Goal: Task Accomplishment & Management: Use online tool/utility

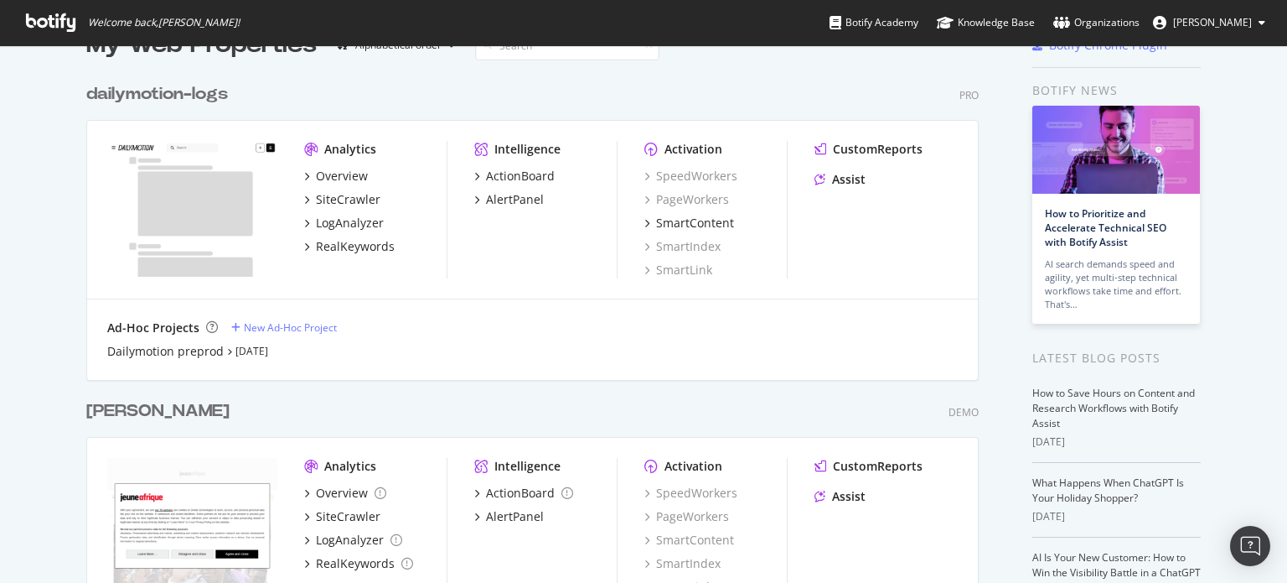
scroll to position [84, 0]
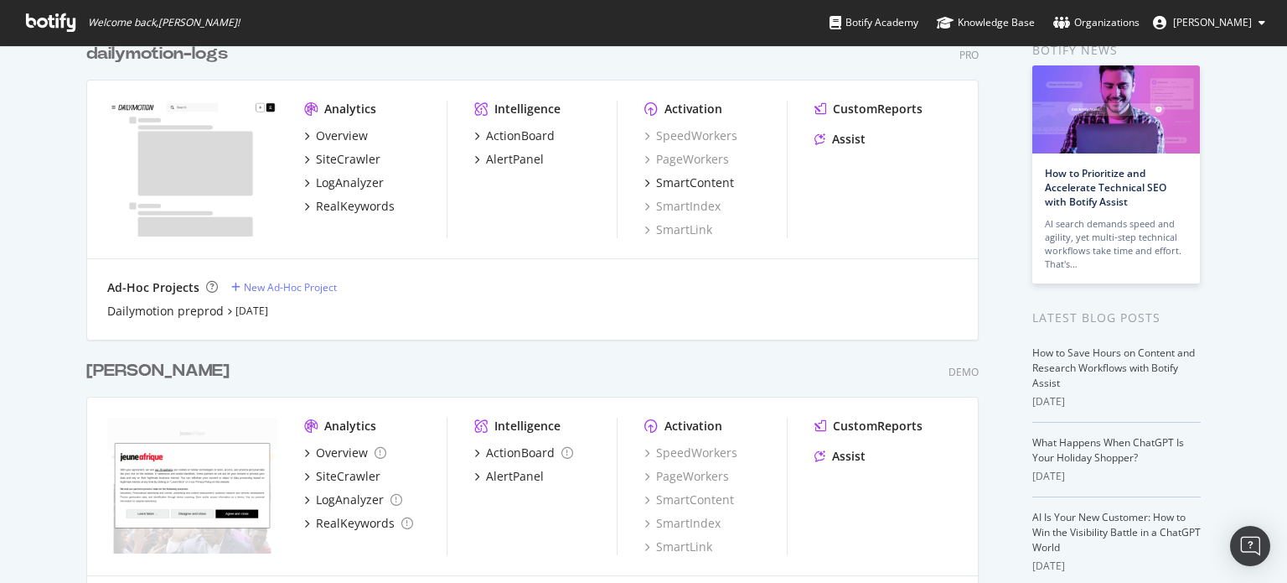
click at [97, 372] on div "[PERSON_NAME]" at bounding box center [157, 371] width 143 height 24
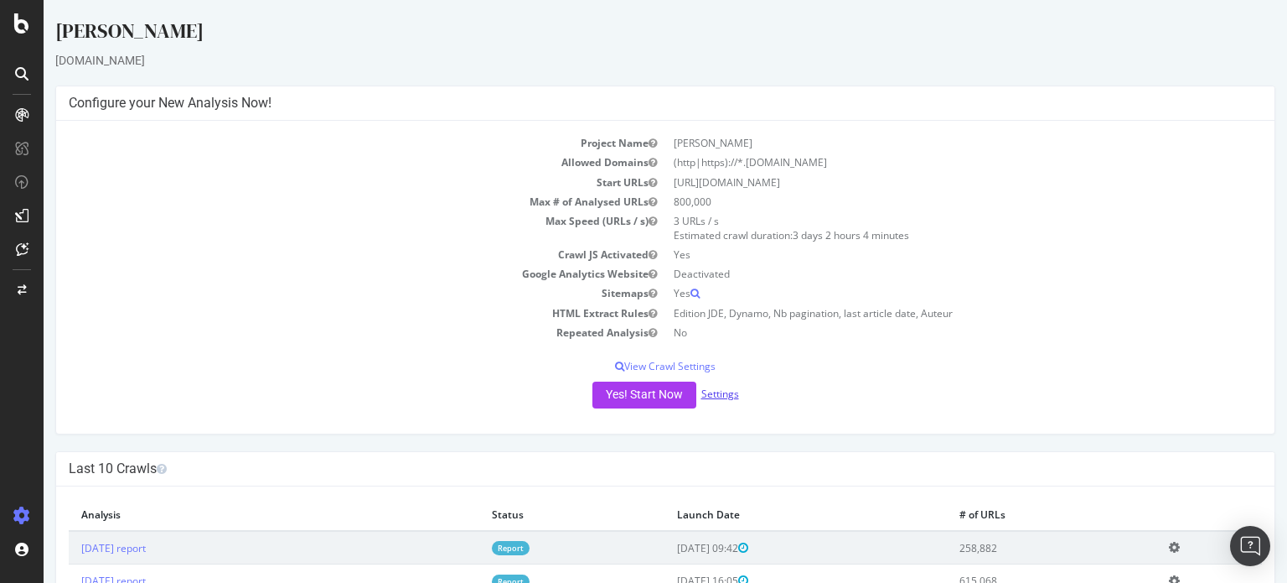
click at [708, 389] on link "Settings" at bounding box center [721, 393] width 38 height 14
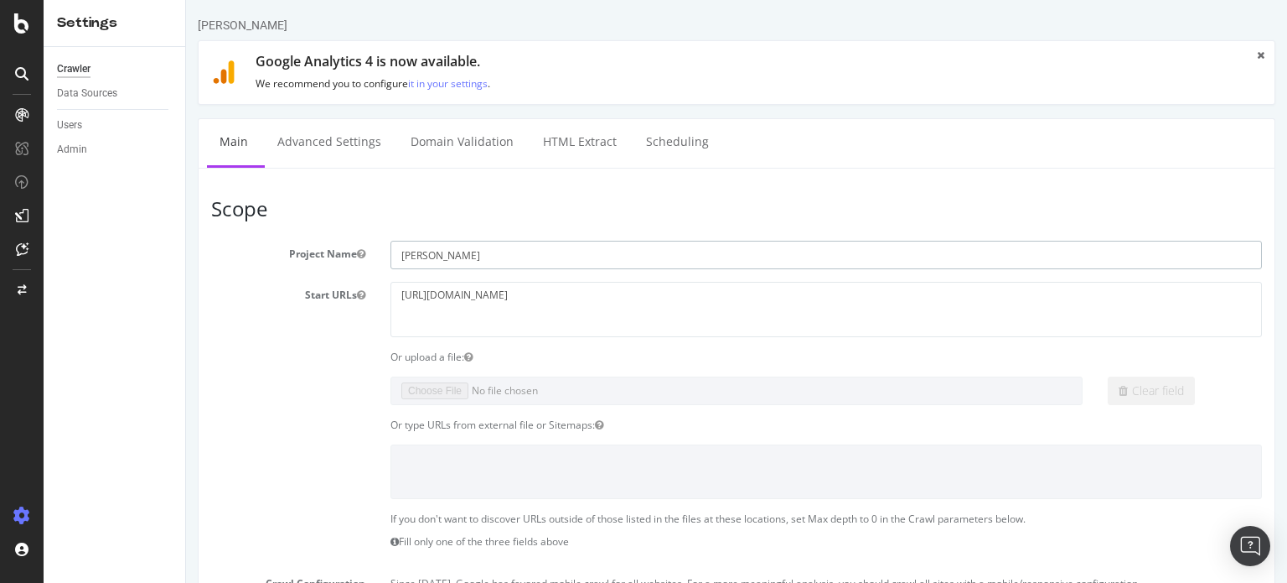
click at [468, 251] on input "[PERSON_NAME]" at bounding box center [827, 255] width 872 height 28
click at [466, 251] on input "[PERSON_NAME]" at bounding box center [827, 255] width 872 height 28
click at [465, 251] on input "[PERSON_NAME]" at bounding box center [827, 255] width 872 height 28
type input "LM boutique"
click at [441, 296] on textarea "https://www.jeuneafrique.com/" at bounding box center [827, 309] width 872 height 54
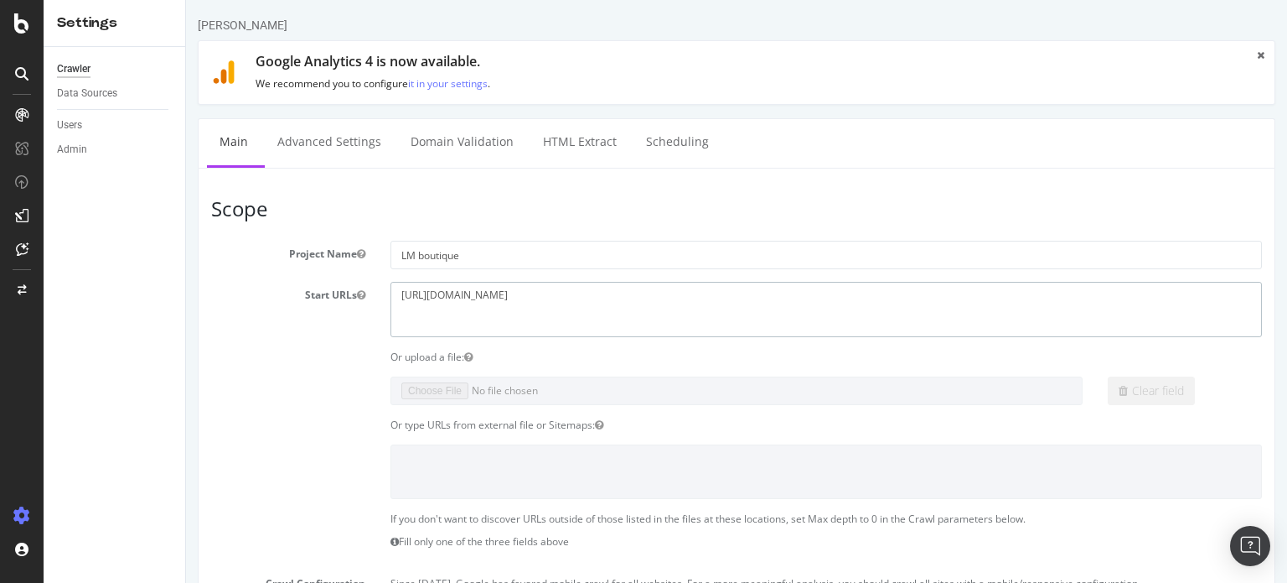
click at [441, 296] on textarea "https://www.jeuneafrique.com/" at bounding box center [827, 309] width 872 height 54
click at [536, 317] on textarea "https://www.jeuneafrique.com/" at bounding box center [827, 309] width 872 height 54
click at [551, 298] on textarea "https://www.jeuneafrique.com/" at bounding box center [827, 309] width 872 height 54
click at [495, 296] on textarea "https://www.jeuneafrique.com/" at bounding box center [827, 309] width 872 height 54
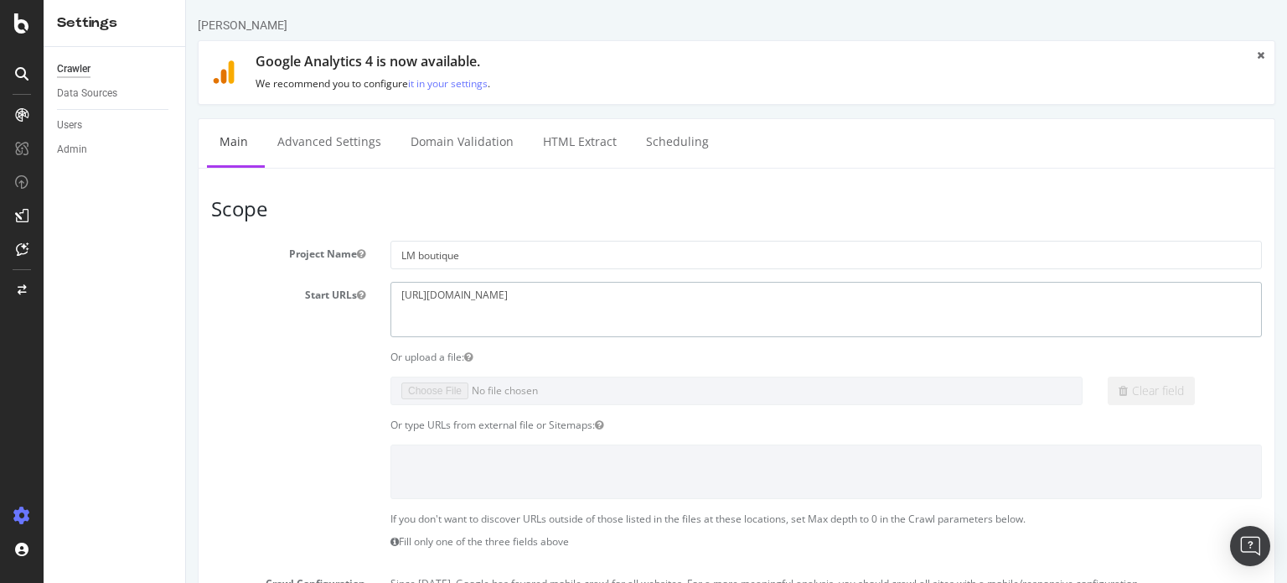
drag, startPoint x: 434, startPoint y: 295, endPoint x: 547, endPoint y: 298, distance: 112.4
click at [547, 298] on textarea "https://www.jeuneafrique.com/" at bounding box center [827, 309] width 872 height 54
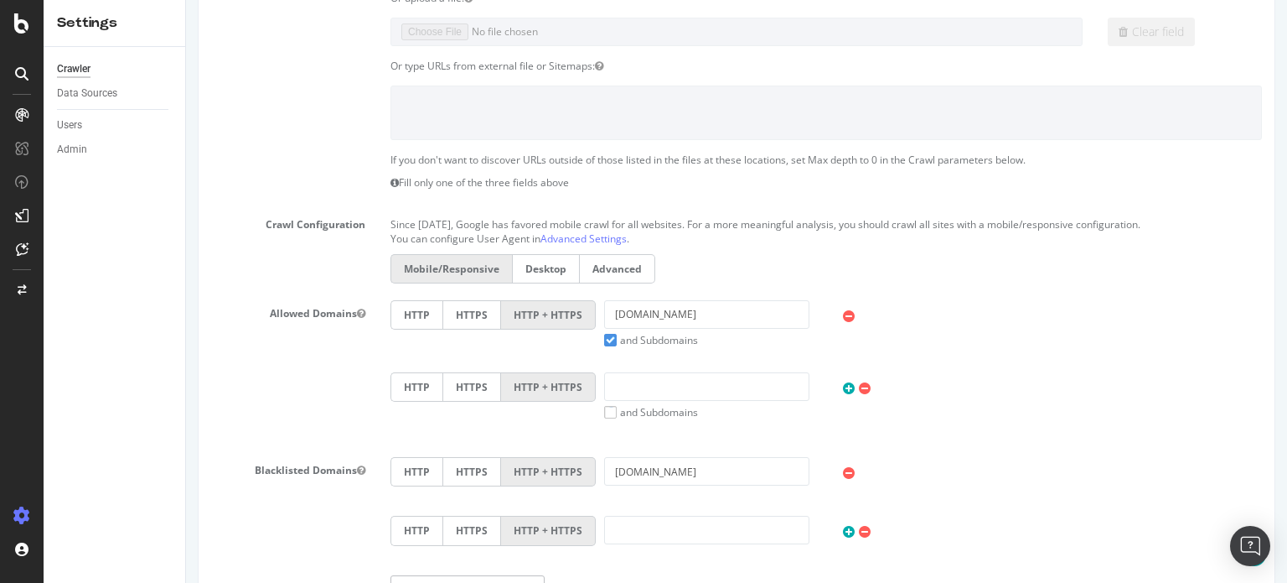
scroll to position [503, 0]
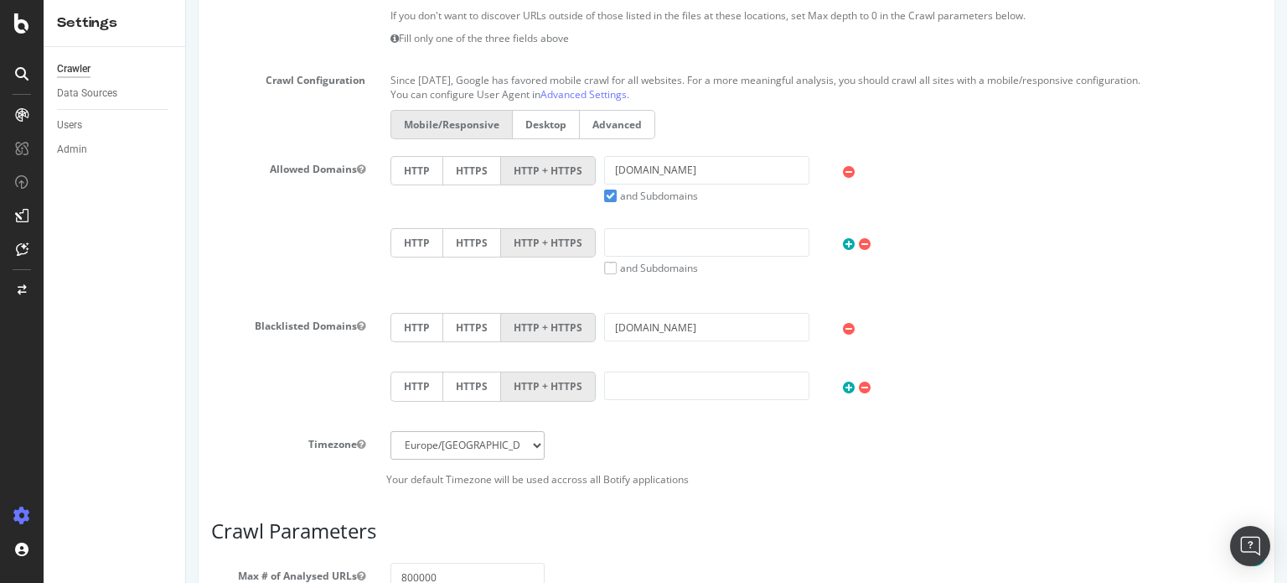
type textarea "[URL][DOMAIN_NAME]"
drag, startPoint x: 739, startPoint y: 169, endPoint x: 570, endPoint y: 174, distance: 169.4
click at [570, 174] on div "HTTP HTTPS HTTP + HTTPS www.jeuneafrique.com and Subdomains User Agent: Mobile …" at bounding box center [826, 179] width 889 height 47
paste input "[DOMAIN_NAME]"
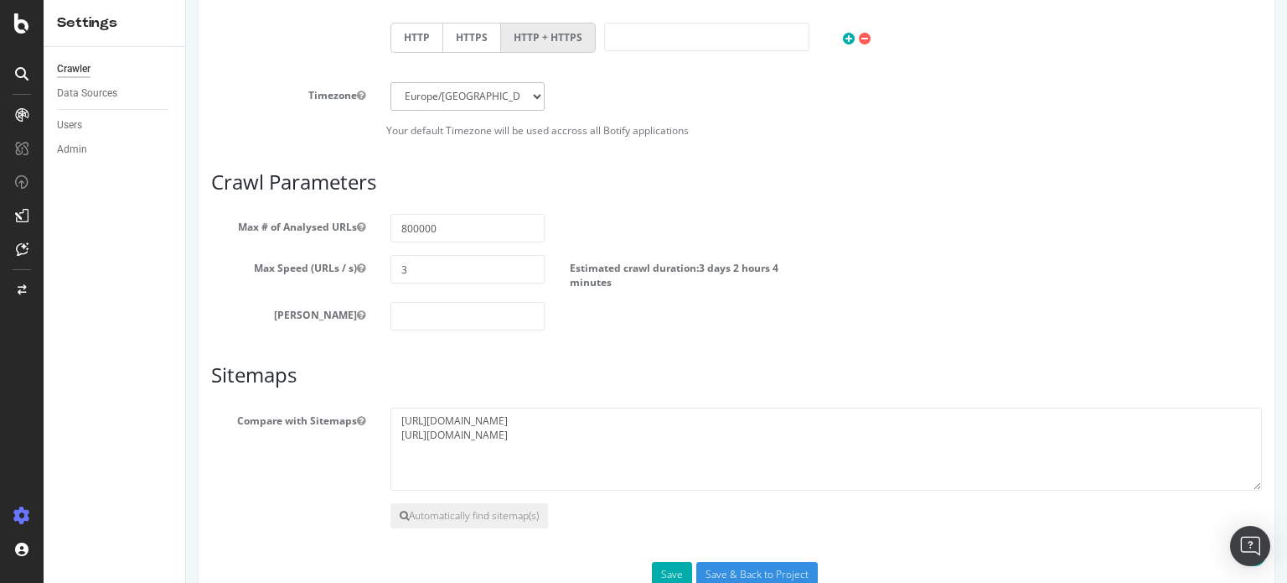
scroll to position [894, 0]
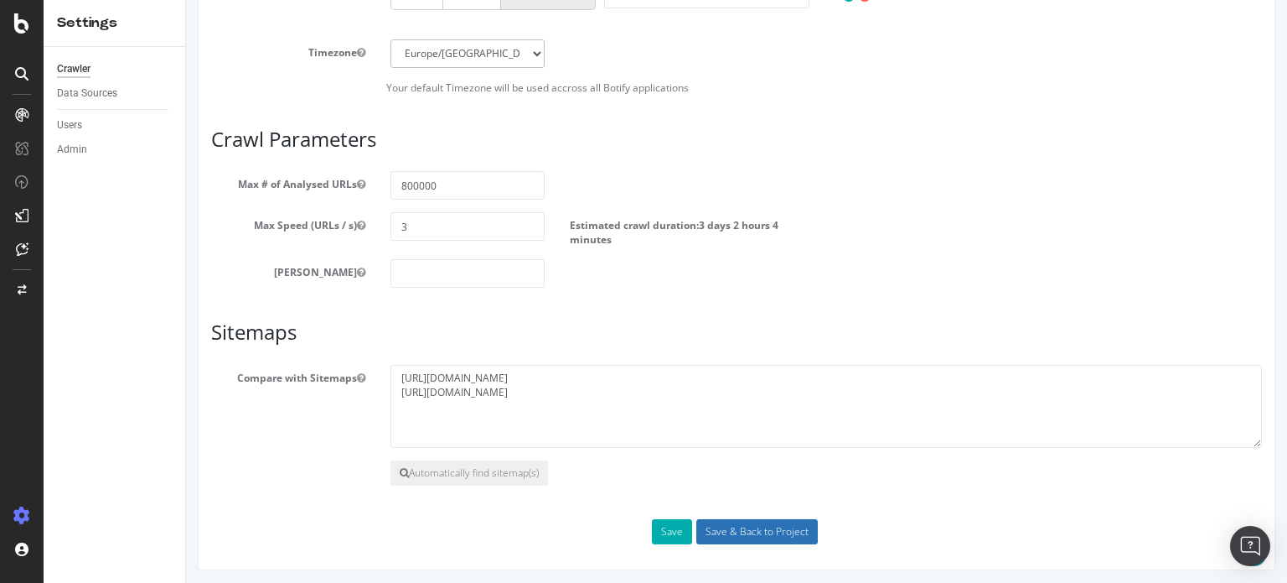
type input "[DOMAIN_NAME]"
click at [710, 526] on input "Save & Back to Project" at bounding box center [758, 531] width 122 height 25
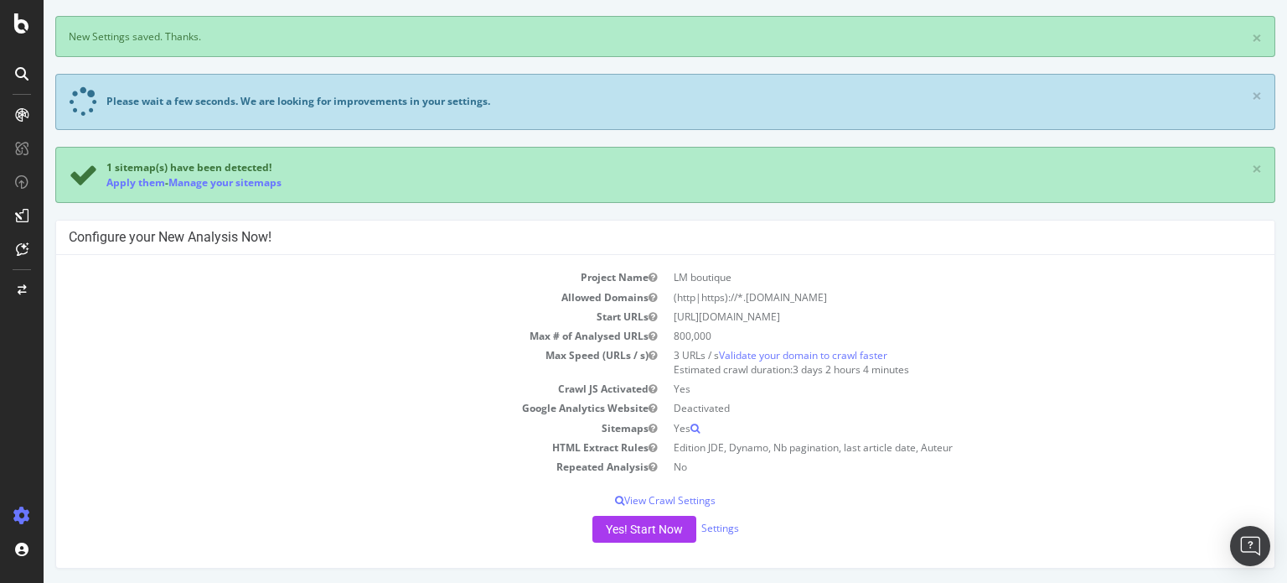
scroll to position [84, 0]
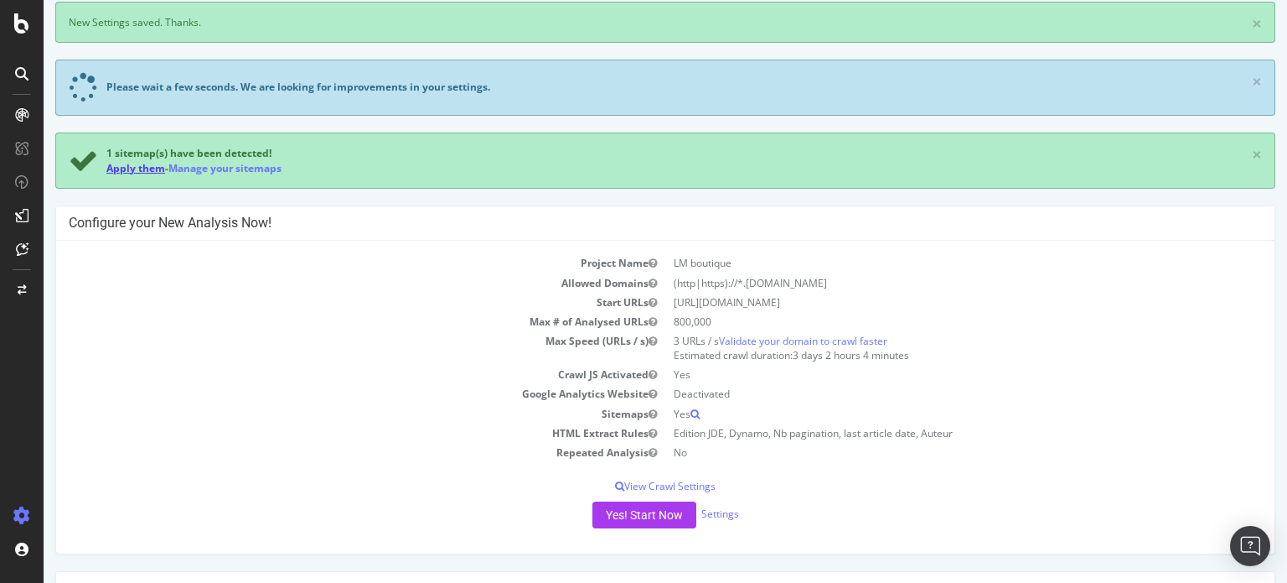
click at [128, 165] on link "Apply them" at bounding box center [135, 168] width 59 height 14
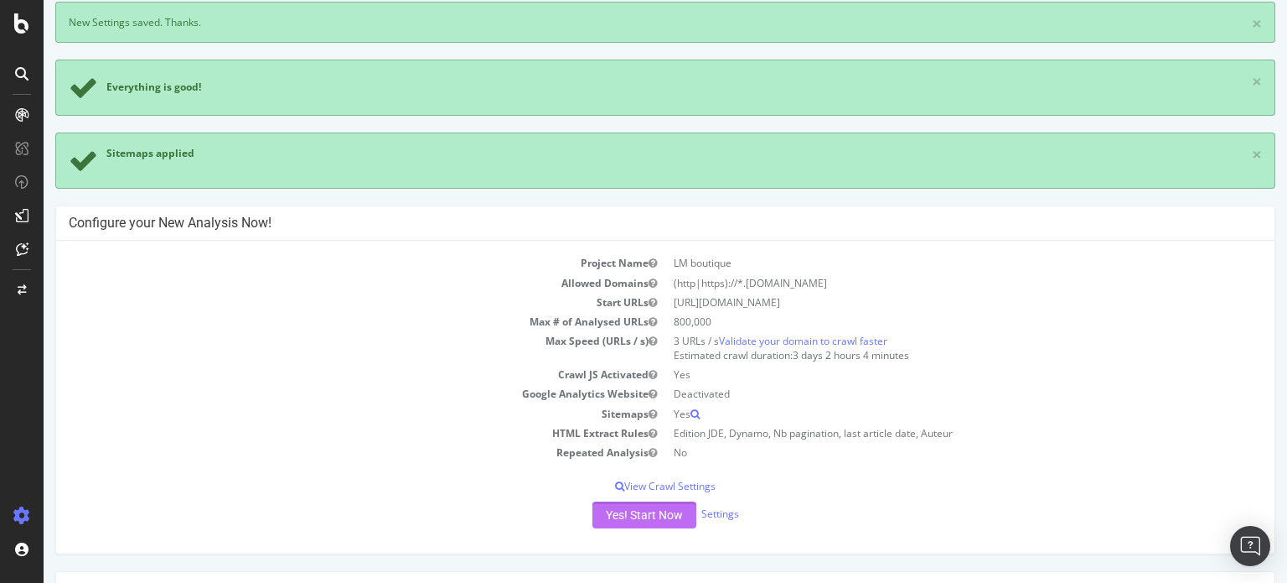
click at [645, 514] on button "Yes! Start Now" at bounding box center [645, 514] width 104 height 27
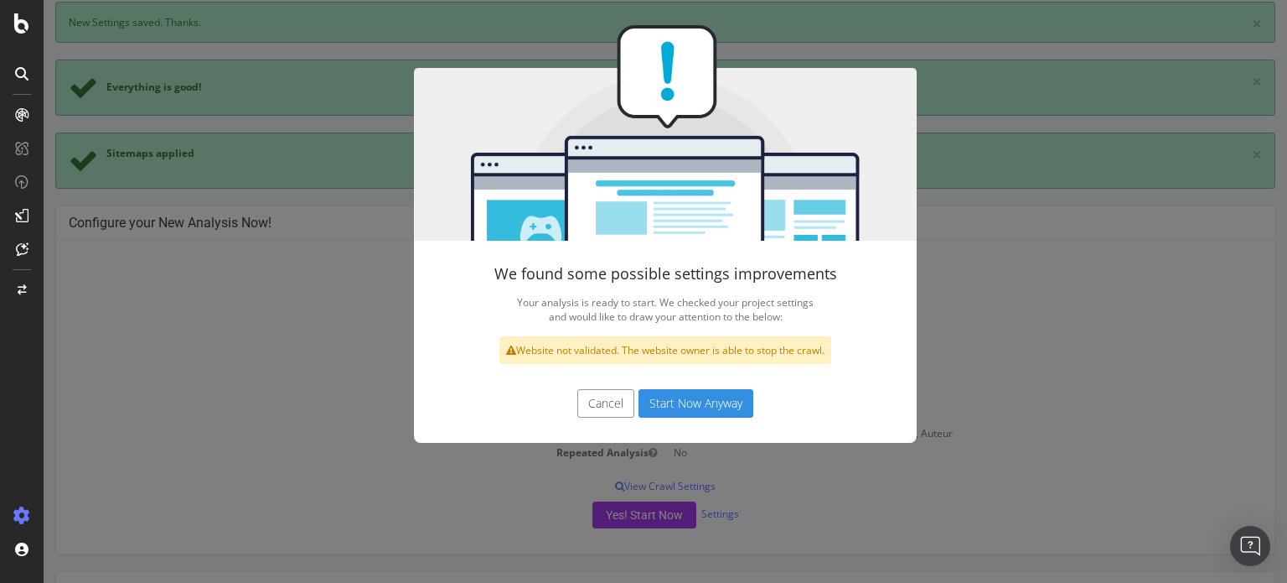
click at [682, 401] on button "Start Now Anyway" at bounding box center [696, 403] width 115 height 28
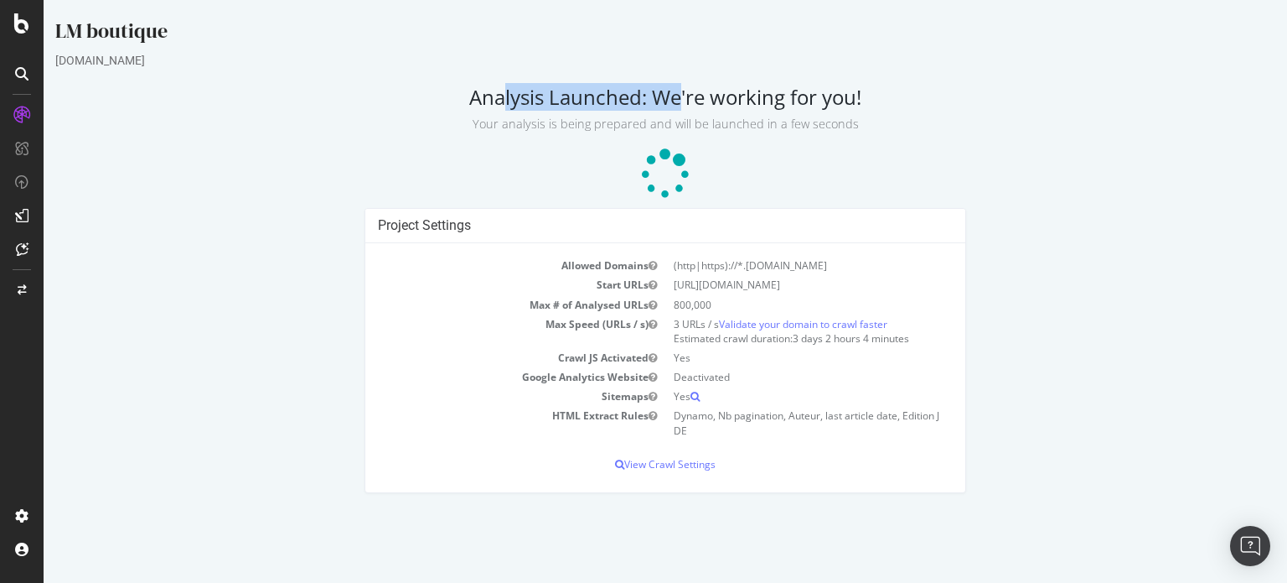
drag, startPoint x: 468, startPoint y: 99, endPoint x: 645, endPoint y: 101, distance: 177.7
click at [645, 101] on h2 "Analysis Launched: We're working for you! Your analysis is being prepared and w…" at bounding box center [665, 108] width 1220 height 47
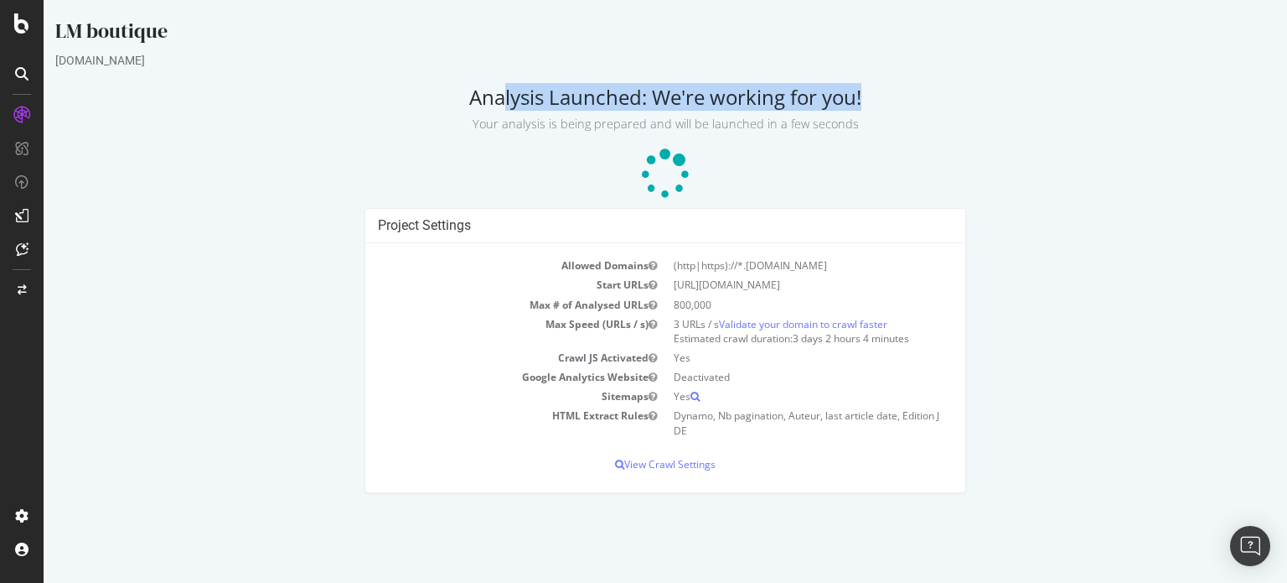
click at [645, 101] on h2 "Analysis Launched: We're working for you! Your analysis is being prepared and w…" at bounding box center [665, 108] width 1220 height 47
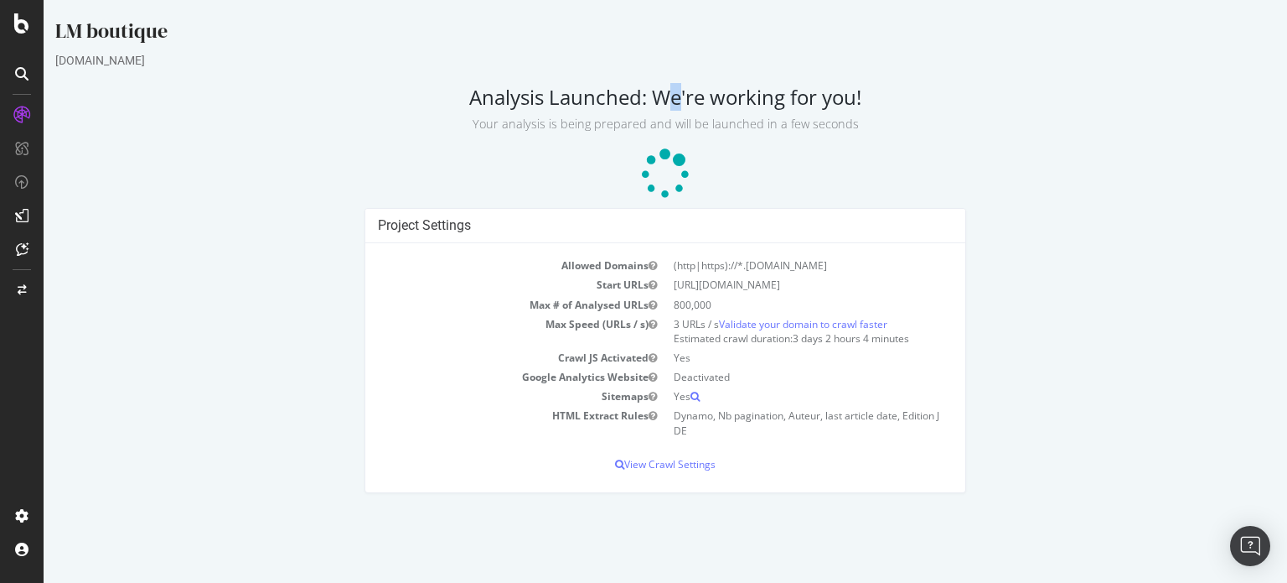
click at [641, 101] on h2 "Analysis Launched: We're working for you! Your analysis is being prepared and w…" at bounding box center [665, 108] width 1220 height 47
click at [654, 120] on small "Your analysis is being prepared and will be launched in a few seconds" at bounding box center [666, 124] width 386 height 16
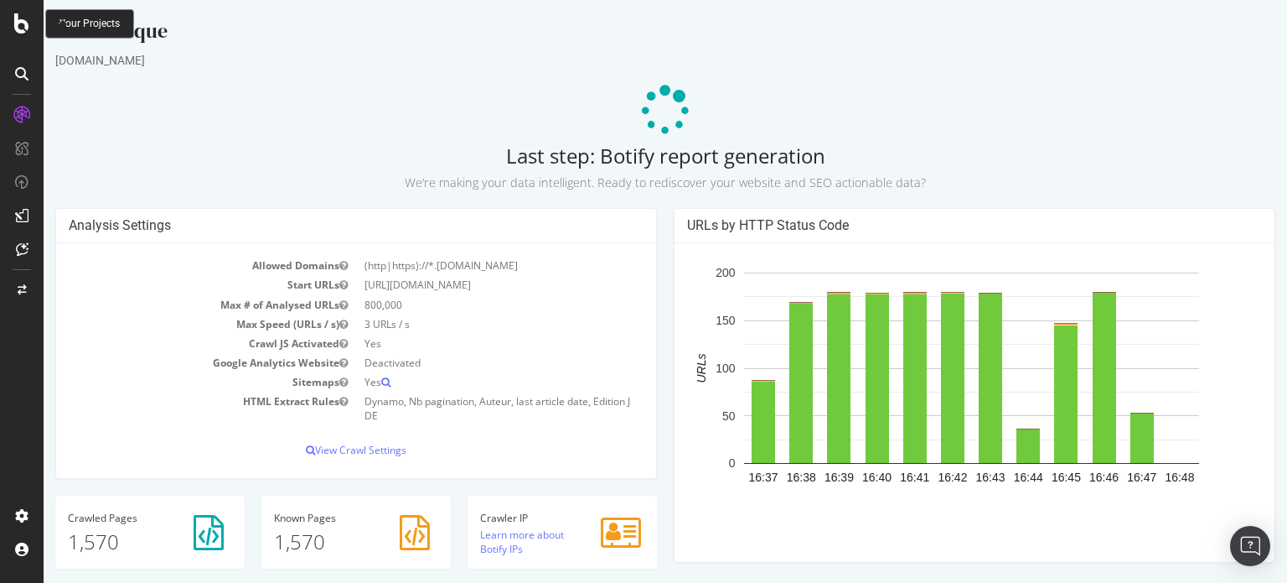
click at [23, 23] on icon at bounding box center [21, 23] width 15 height 20
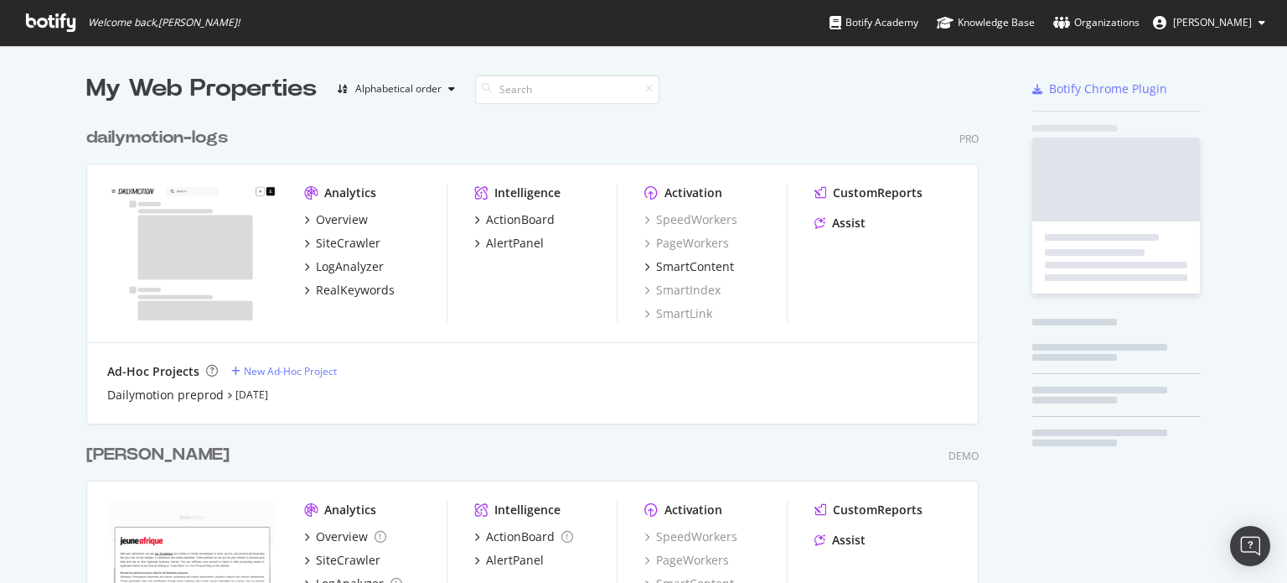
scroll to position [570, 1262]
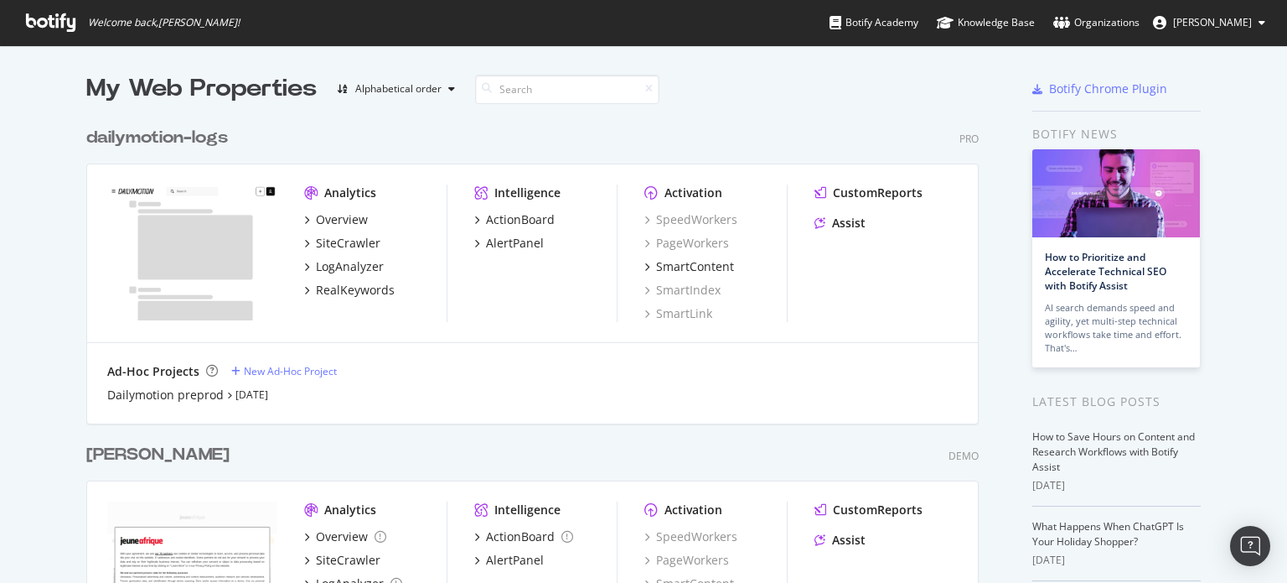
click at [95, 455] on div "[PERSON_NAME]" at bounding box center [157, 455] width 143 height 24
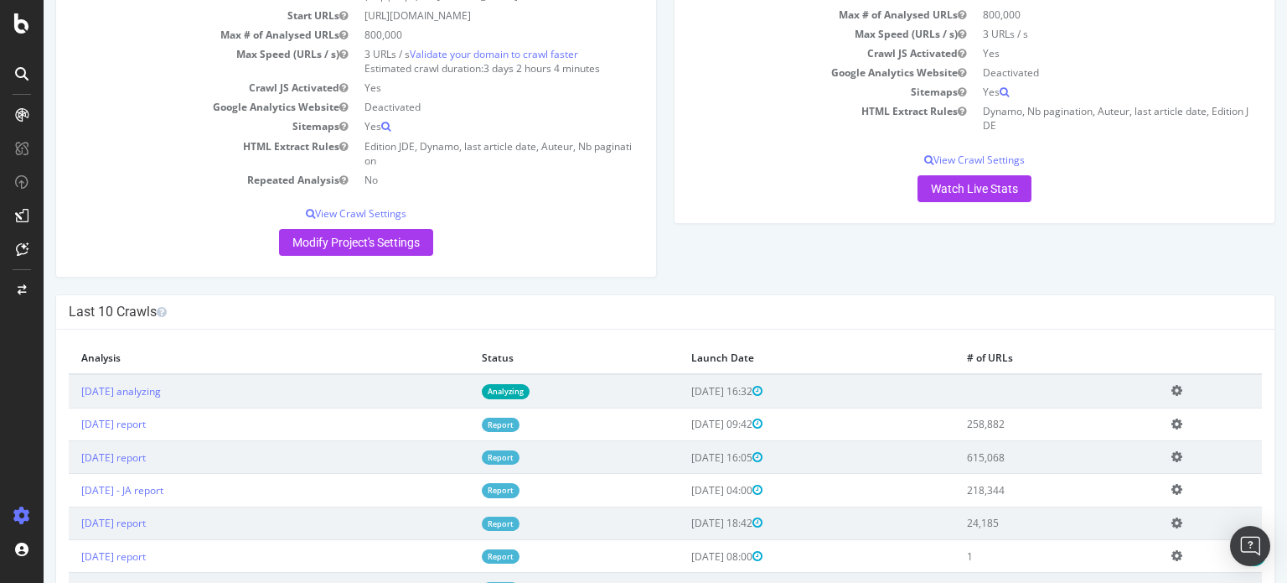
scroll to position [168, 0]
click at [387, 241] on link "Modify Project's Settings" at bounding box center [356, 241] width 154 height 27
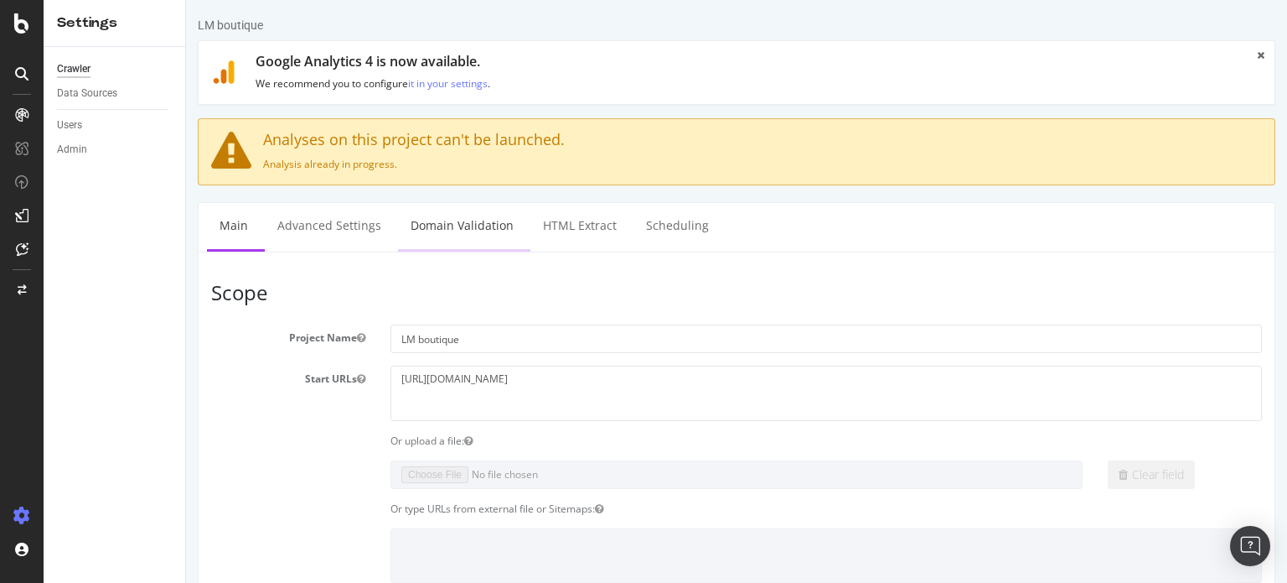
click at [464, 229] on link "Domain Validation" at bounding box center [462, 226] width 128 height 46
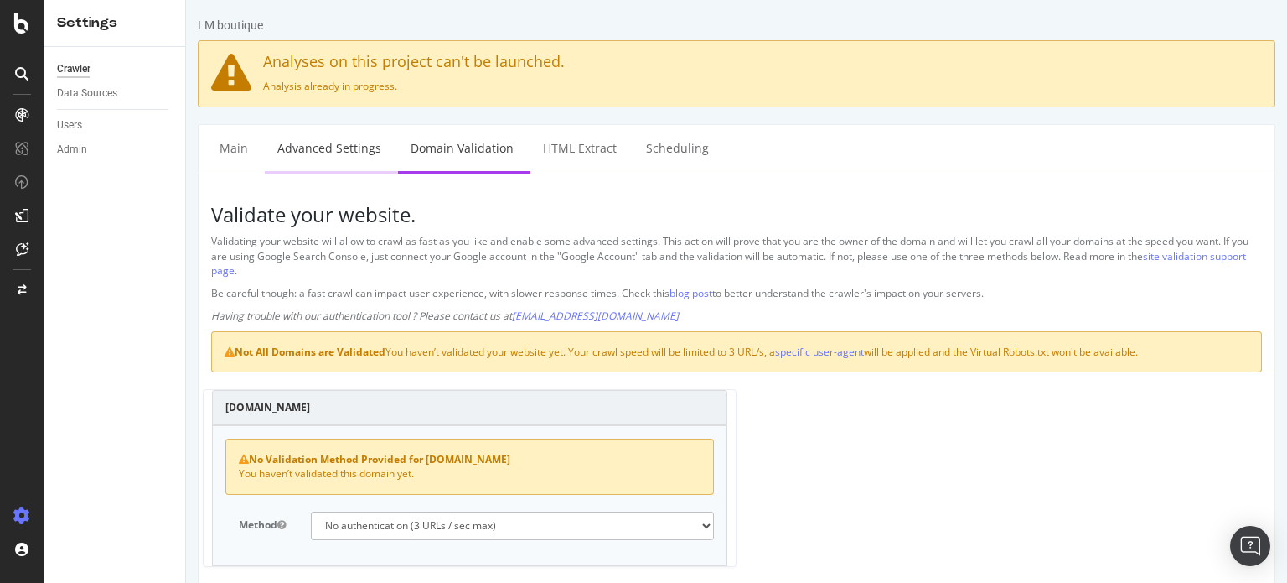
click at [355, 153] on link "Advanced Settings" at bounding box center [329, 148] width 129 height 46
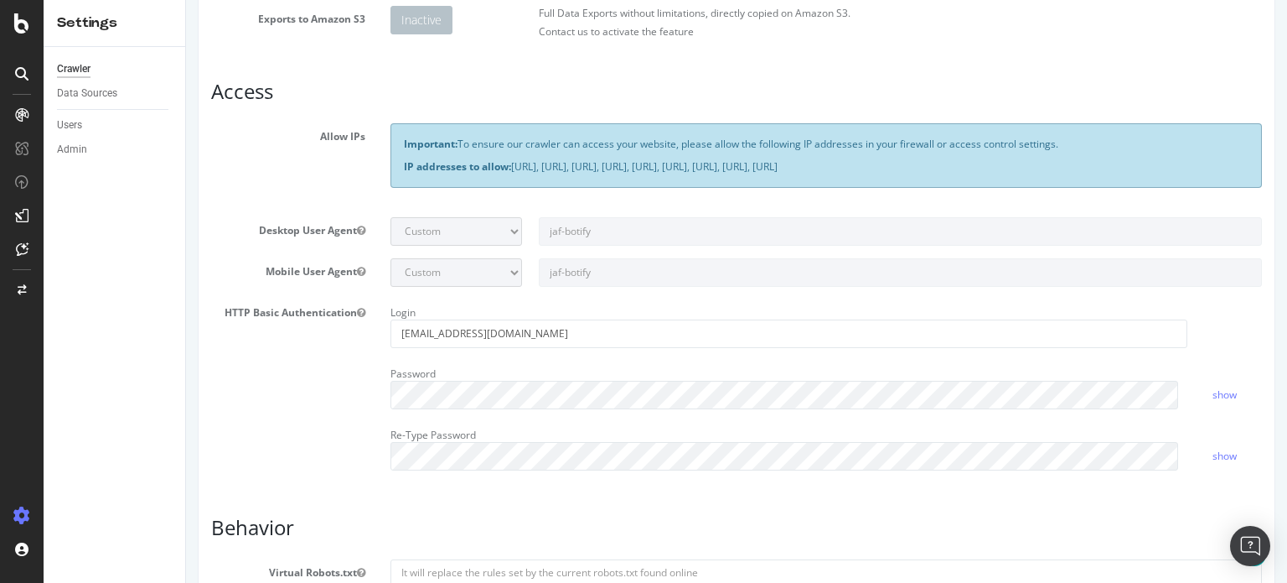
scroll to position [419, 0]
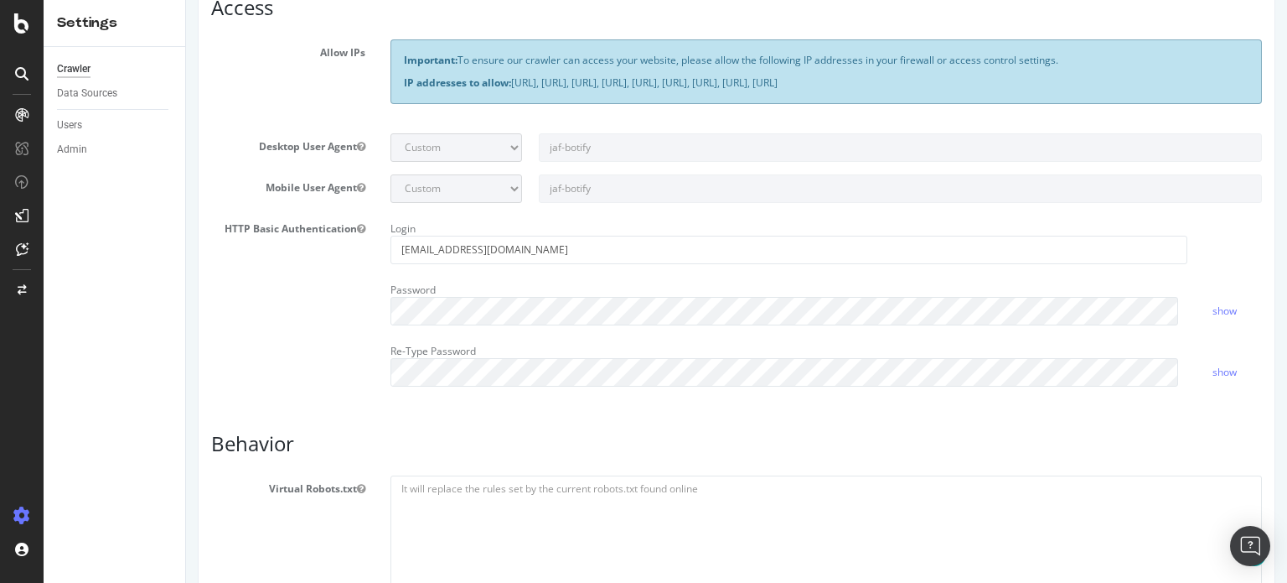
click at [80, 63] on div "Crawler" at bounding box center [74, 69] width 34 height 18
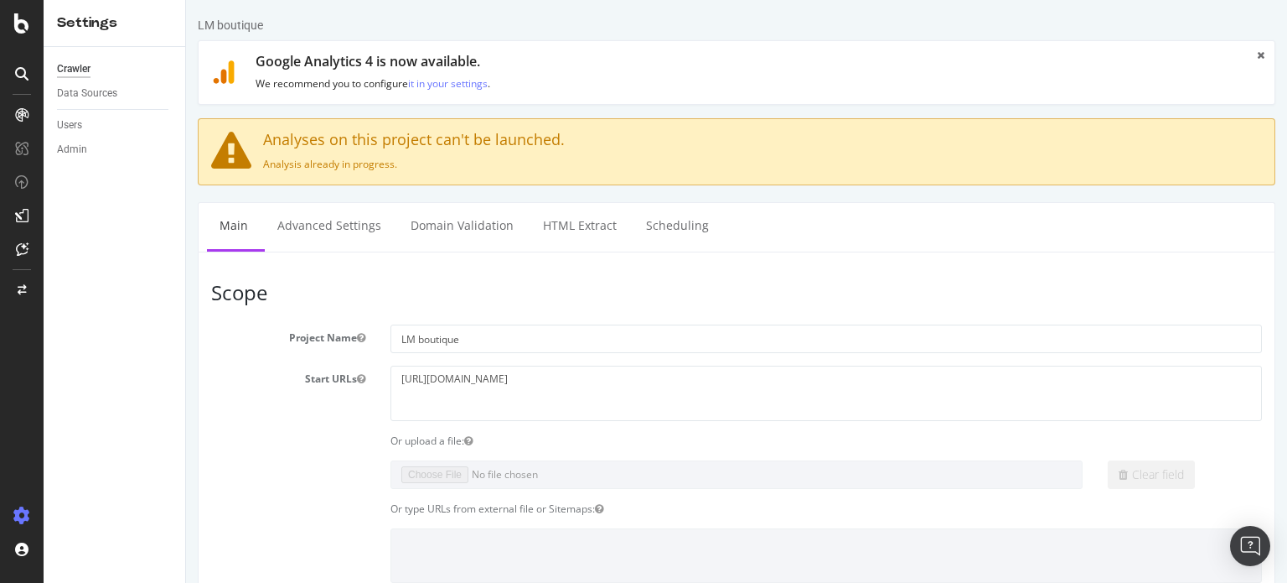
click at [27, 36] on div at bounding box center [22, 291] width 44 height 583
click at [27, 25] on icon at bounding box center [21, 23] width 15 height 20
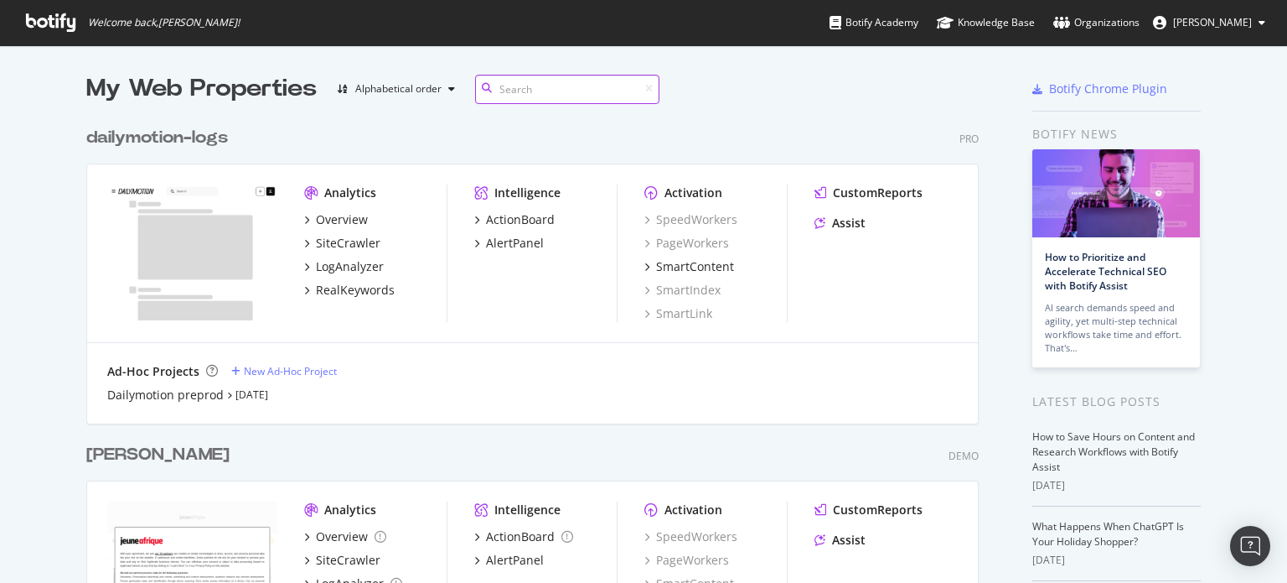
scroll to position [84, 0]
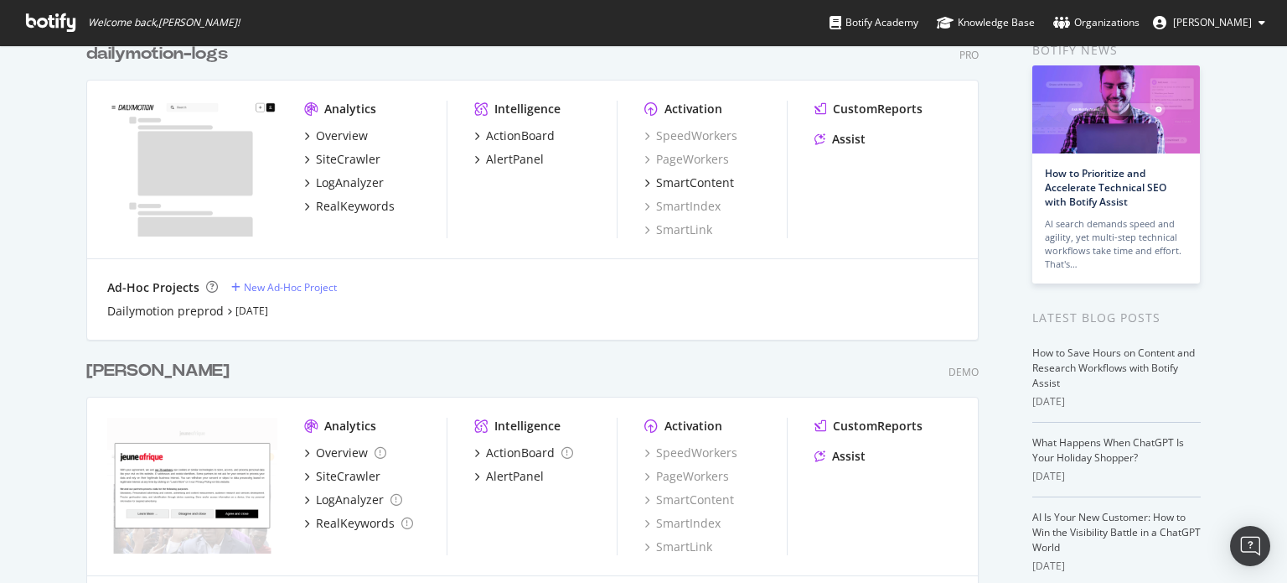
click at [91, 368] on div "[PERSON_NAME]" at bounding box center [157, 371] width 143 height 24
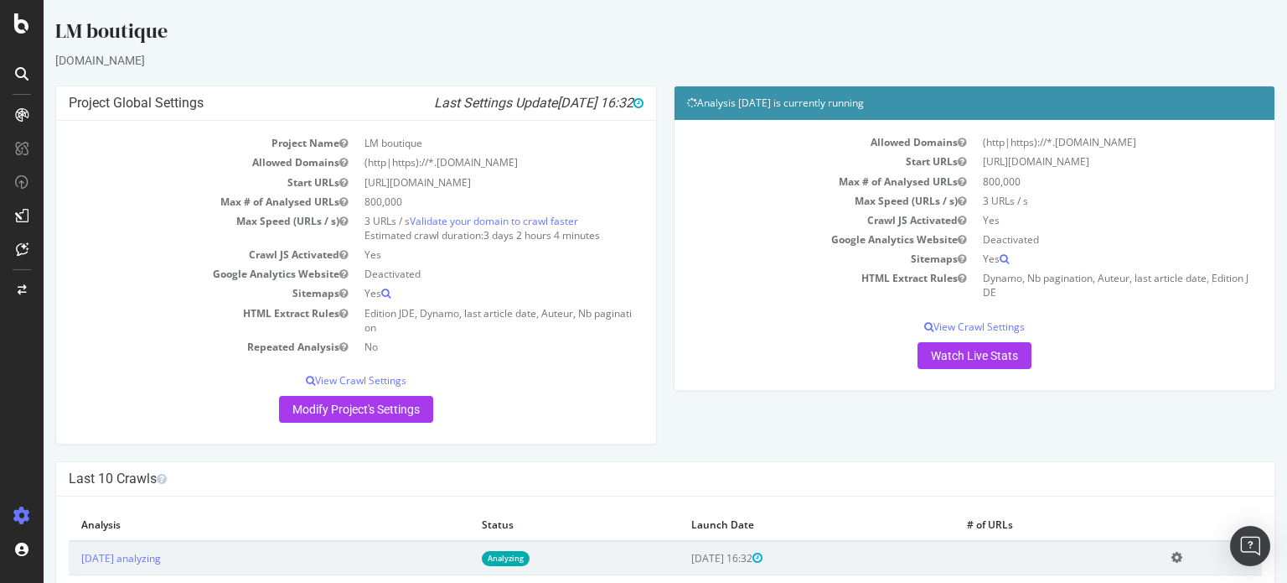
scroll to position [84, 0]
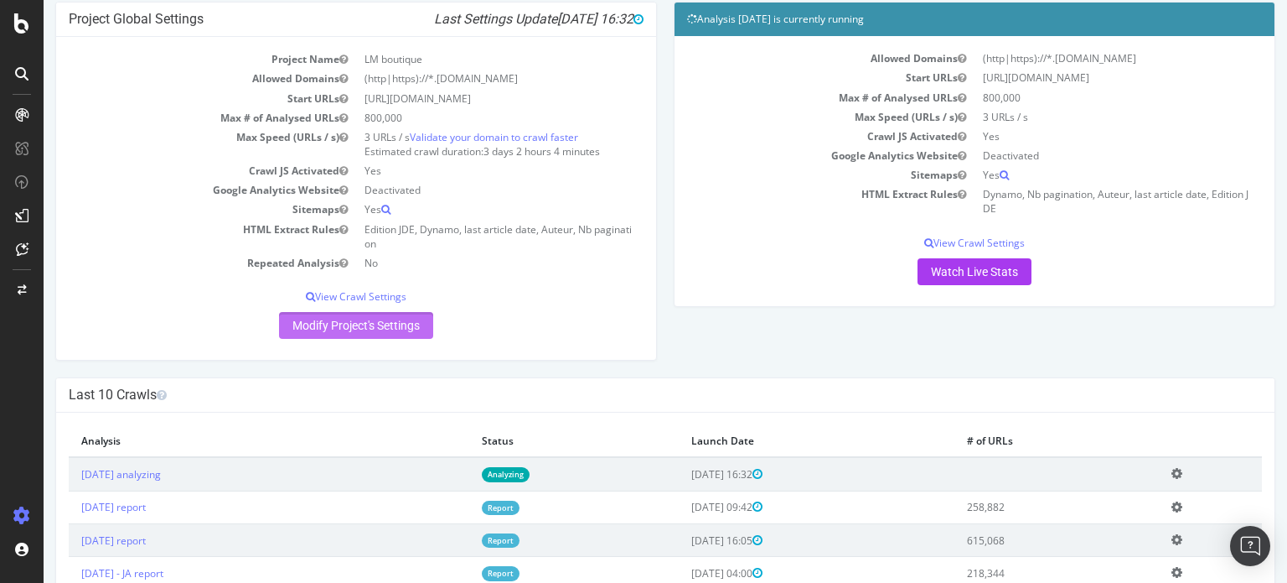
click at [396, 331] on link "Modify Project's Settings" at bounding box center [356, 325] width 154 height 27
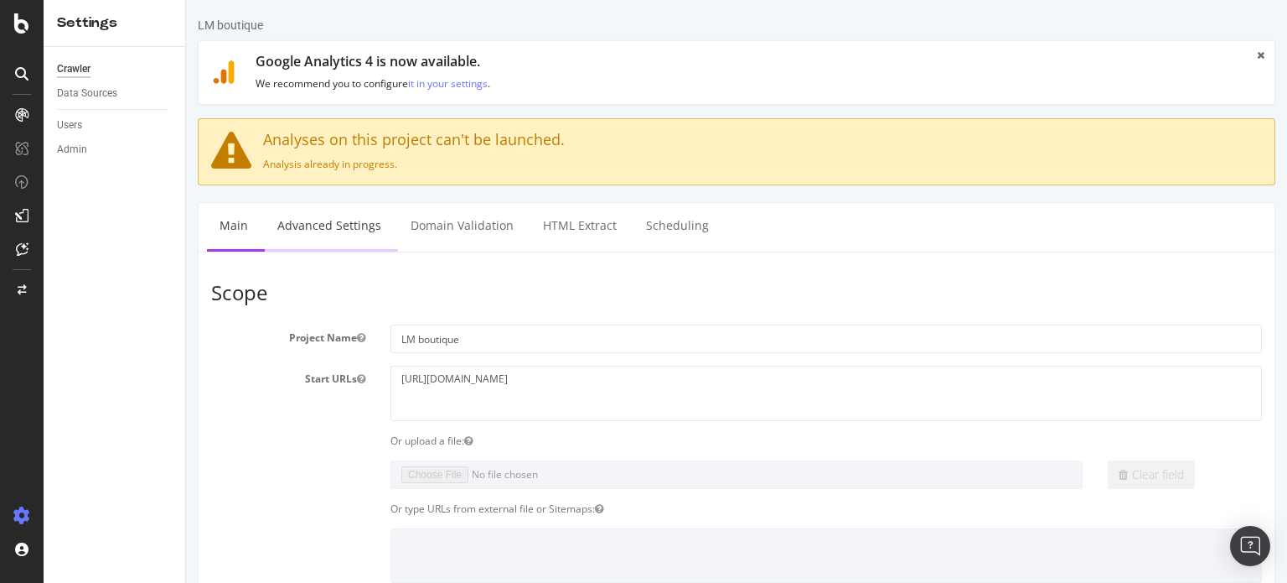
click at [332, 227] on link "Advanced Settings" at bounding box center [329, 226] width 129 height 46
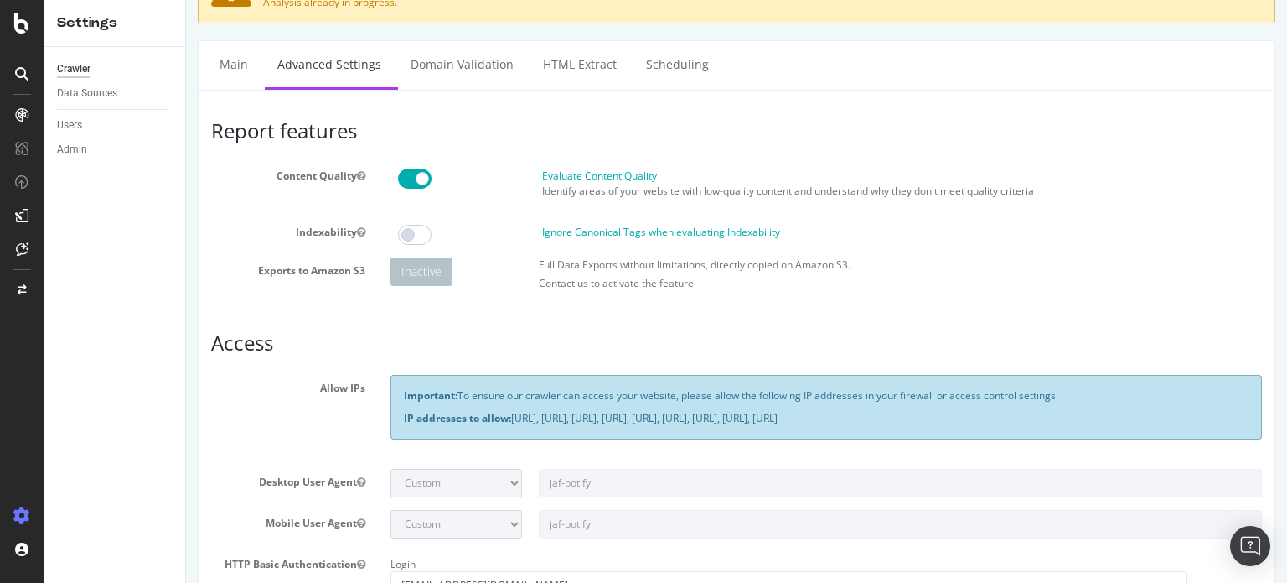
scroll to position [168, 0]
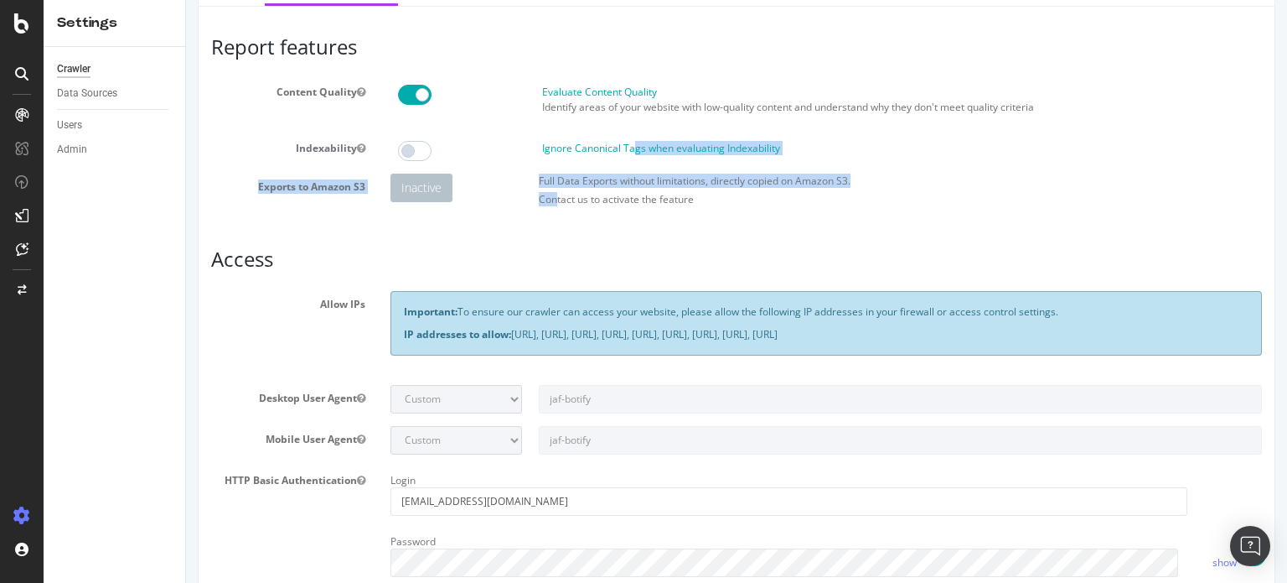
drag, startPoint x: 628, startPoint y: 147, endPoint x: 551, endPoint y: 206, distance: 97.4
click at [552, 206] on section "Content Quality Evaluate Content Quality Identify areas of your website with lo…" at bounding box center [736, 147] width 1051 height 136
click at [550, 206] on div "Full Data Exports without limitations, directly copied on Amazon S3. Contact us…" at bounding box center [901, 194] width 740 height 41
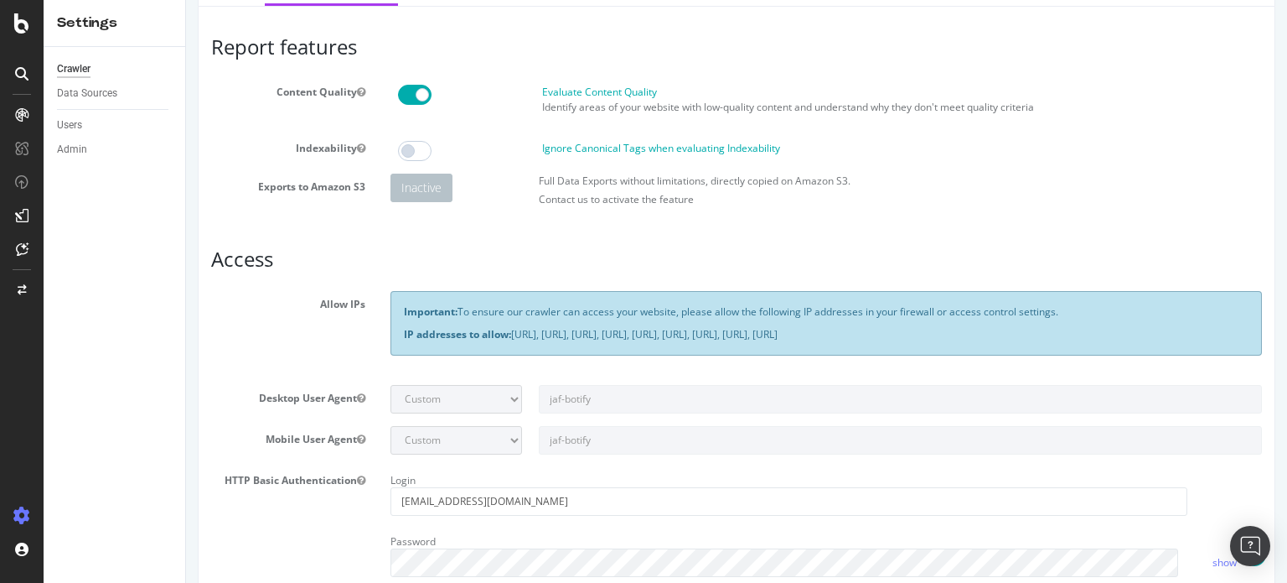
click at [386, 210] on div "Inactive Full Data Exports without limitations, directly copied on Amazon S3. C…" at bounding box center [826, 194] width 889 height 41
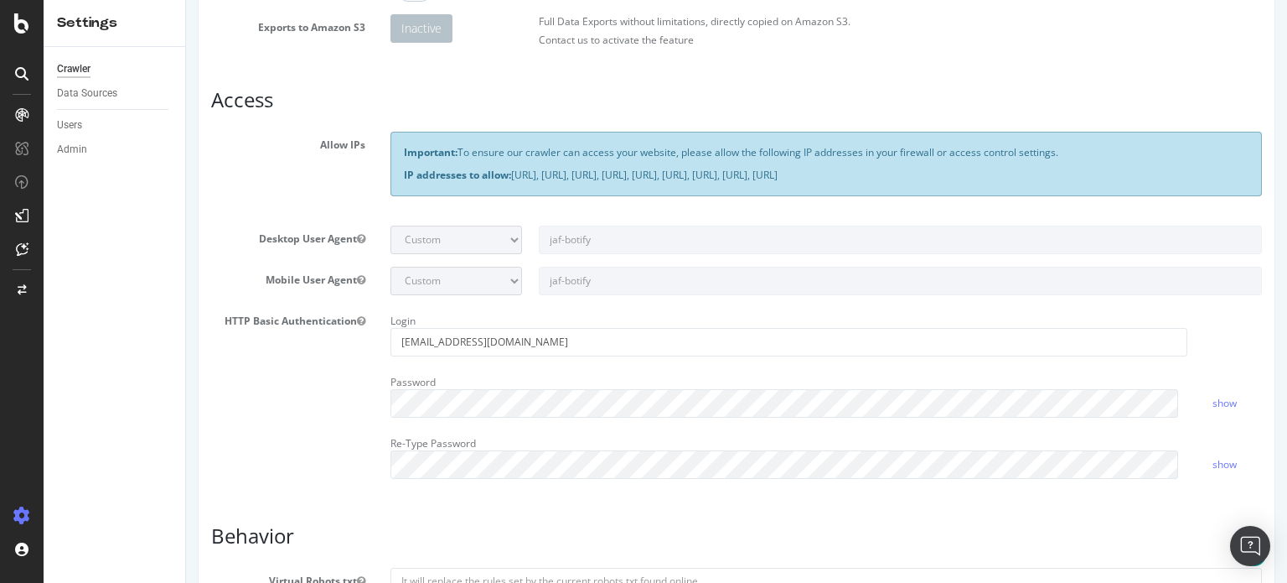
scroll to position [335, 0]
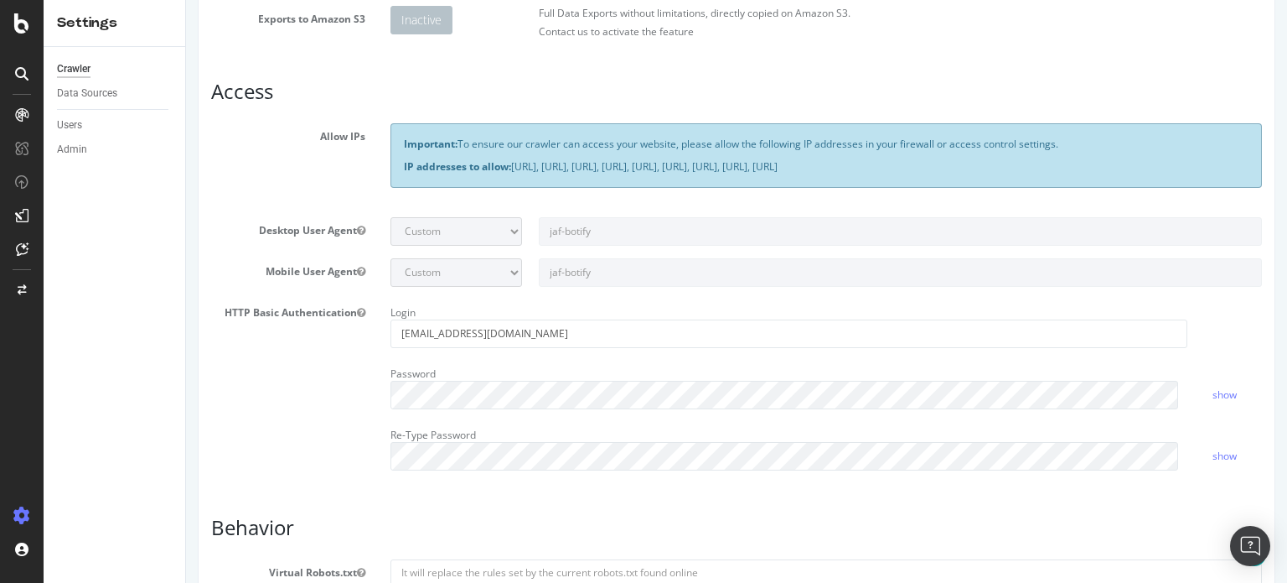
drag, startPoint x: 1146, startPoint y: 166, endPoint x: 1209, endPoint y: 168, distance: 62.9
click at [1209, 168] on p "IP addresses to allow: 31.41.37.0/24, 44.206.2.192/26, 15.235.106.96/27, 52.6.2…" at bounding box center [826, 166] width 845 height 14
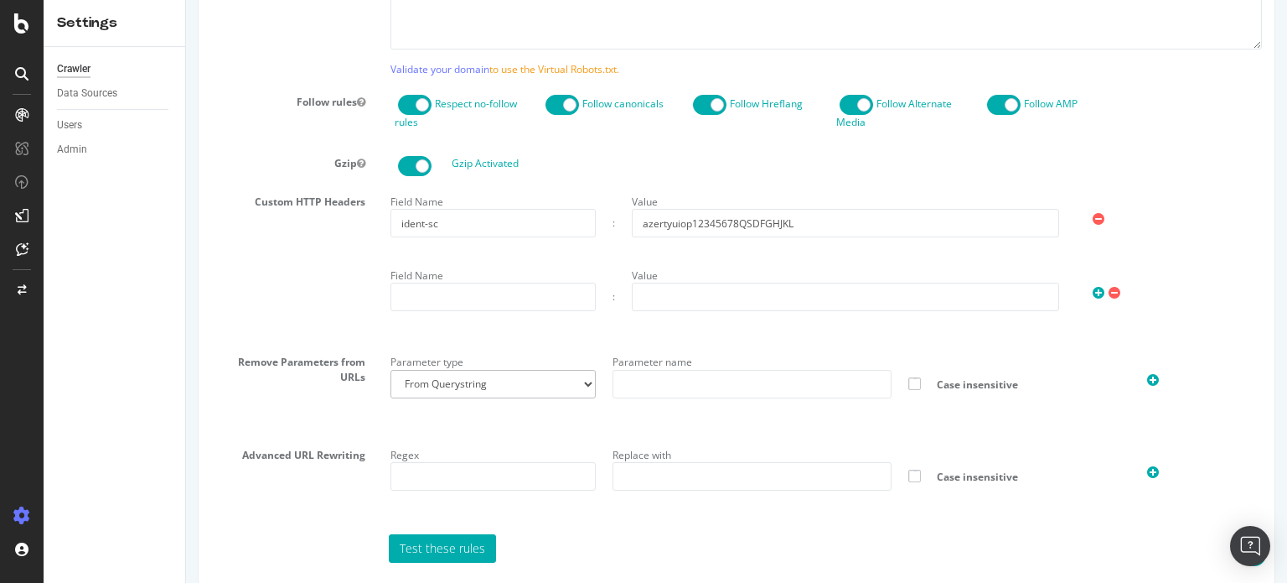
scroll to position [1006, 0]
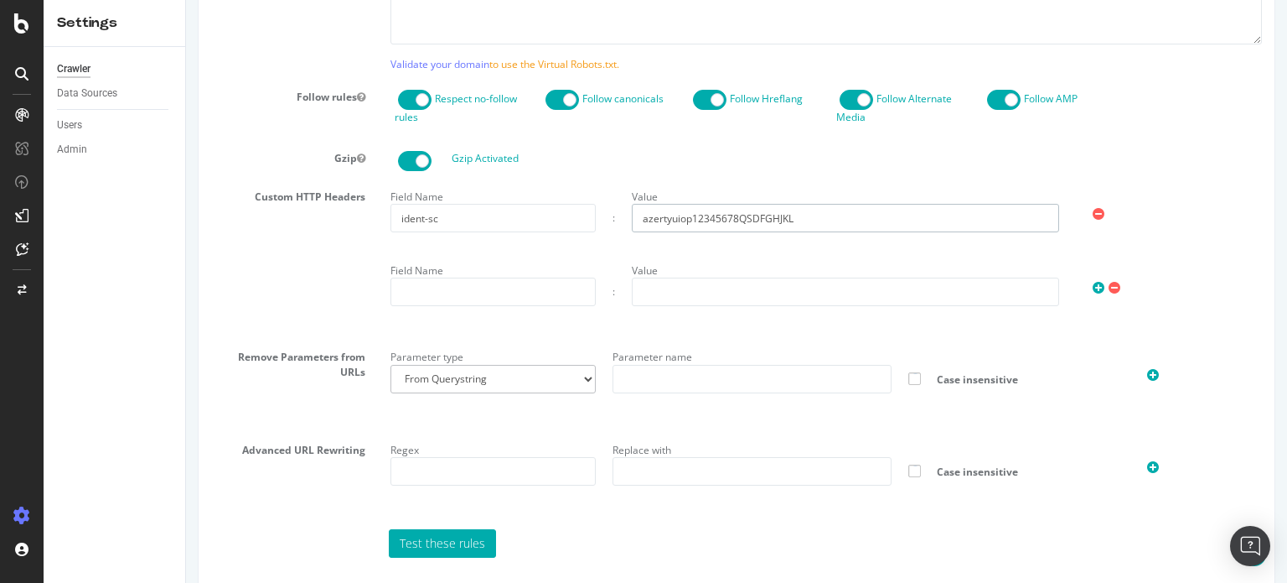
click at [807, 220] on input "azertyuiop12345678QSDFGHJKL" at bounding box center [845, 218] width 427 height 28
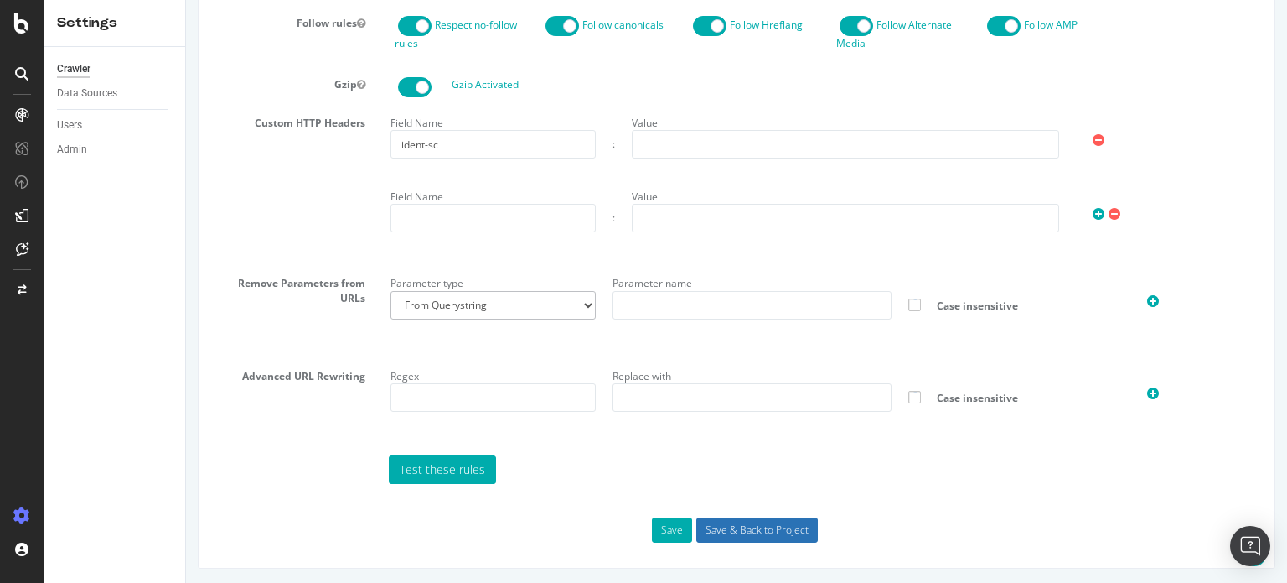
click at [754, 529] on input "Save & Back to Project" at bounding box center [758, 529] width 122 height 25
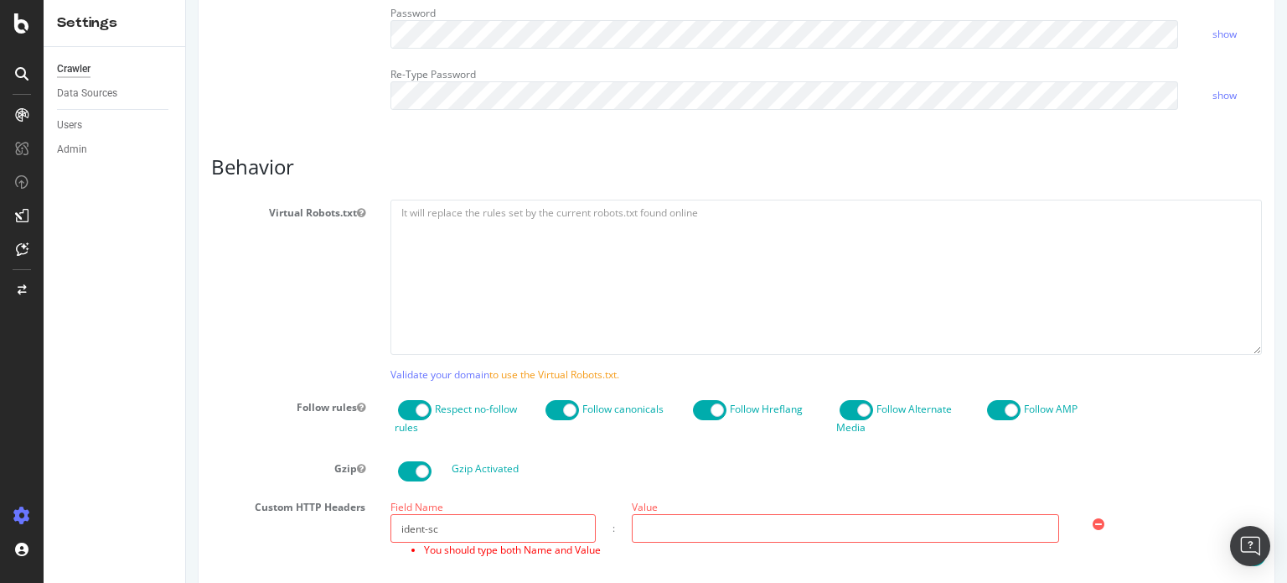
scroll to position [754, 0]
click at [496, 513] on input "ident-sc" at bounding box center [493, 527] width 205 height 28
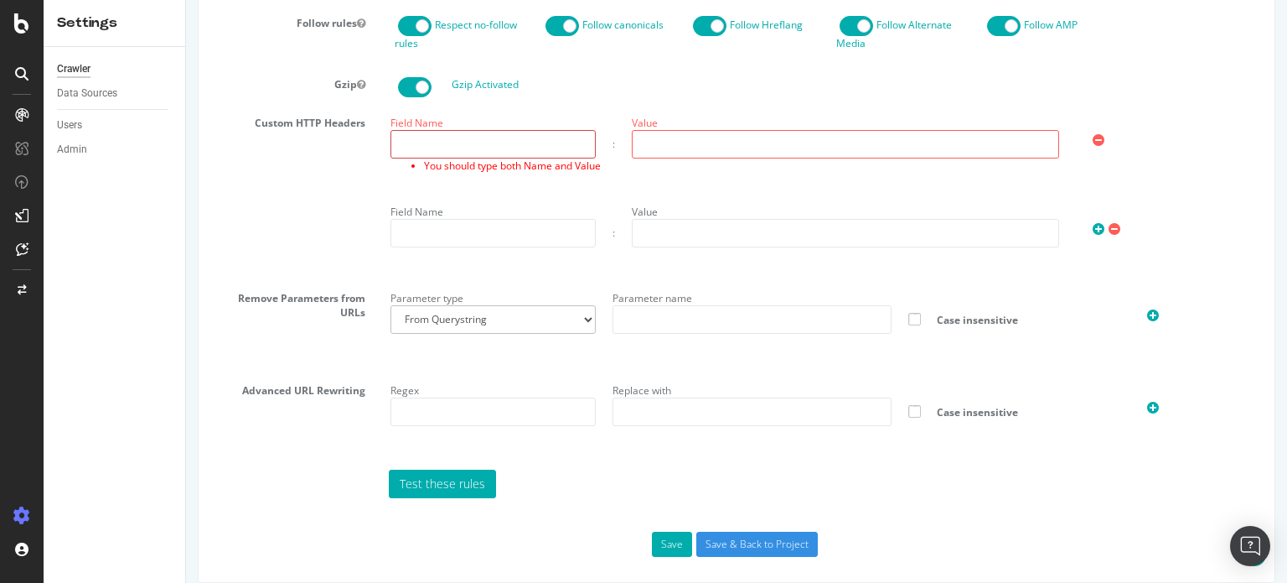
scroll to position [1151, 0]
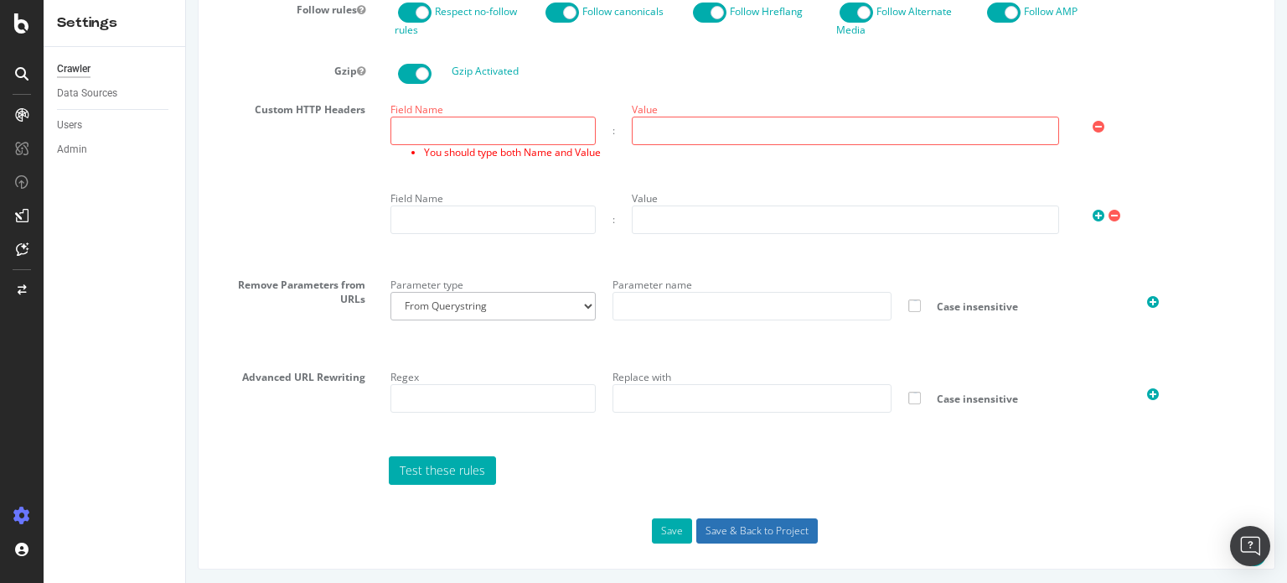
click at [749, 532] on input "Save & Back to Project" at bounding box center [758, 530] width 122 height 25
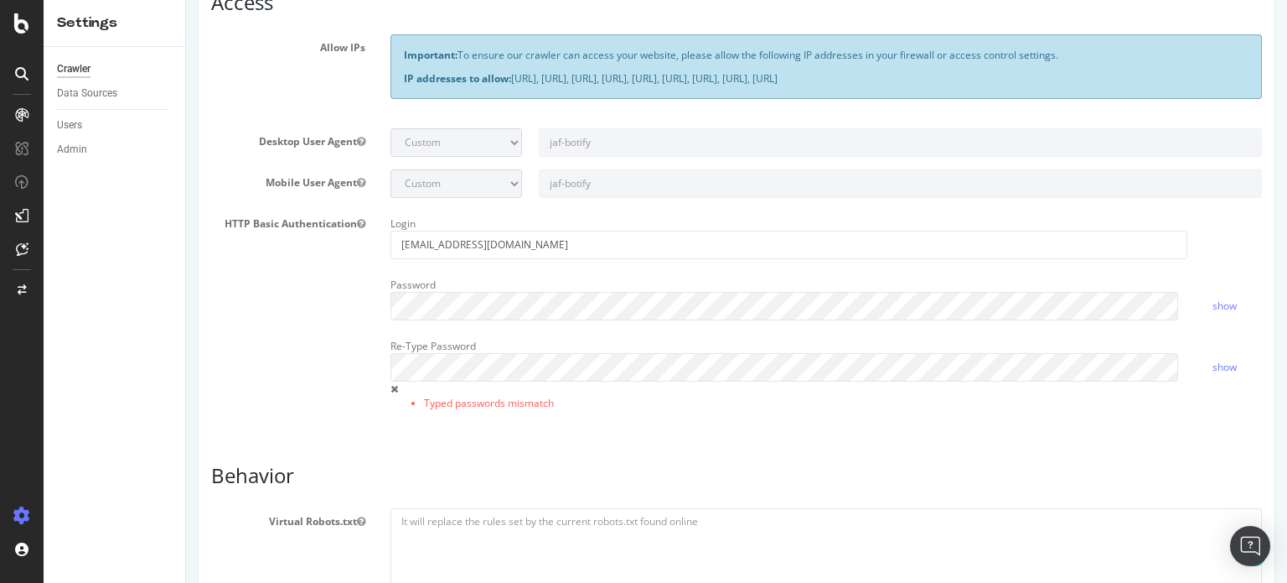
scroll to position [503, 0]
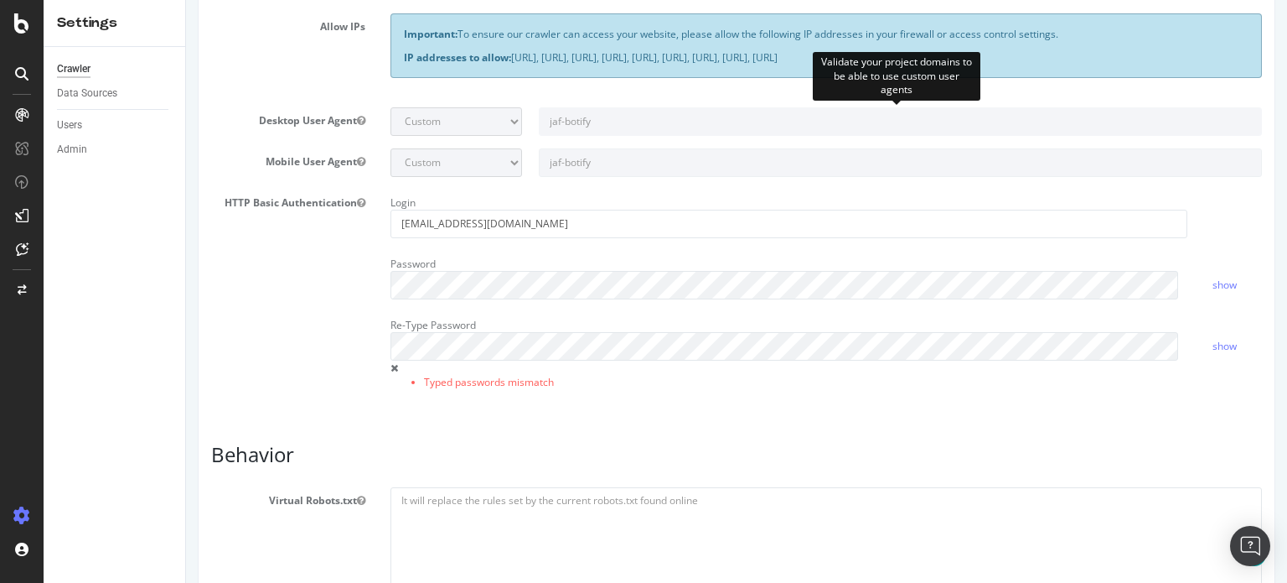
drag, startPoint x: 578, startPoint y: 114, endPoint x: 575, endPoint y: 135, distance: 21.2
click at [577, 130] on input "jaf-botify" at bounding box center [900, 121] width 723 height 28
click at [571, 120] on input "jaf-botify" at bounding box center [900, 121] width 723 height 28
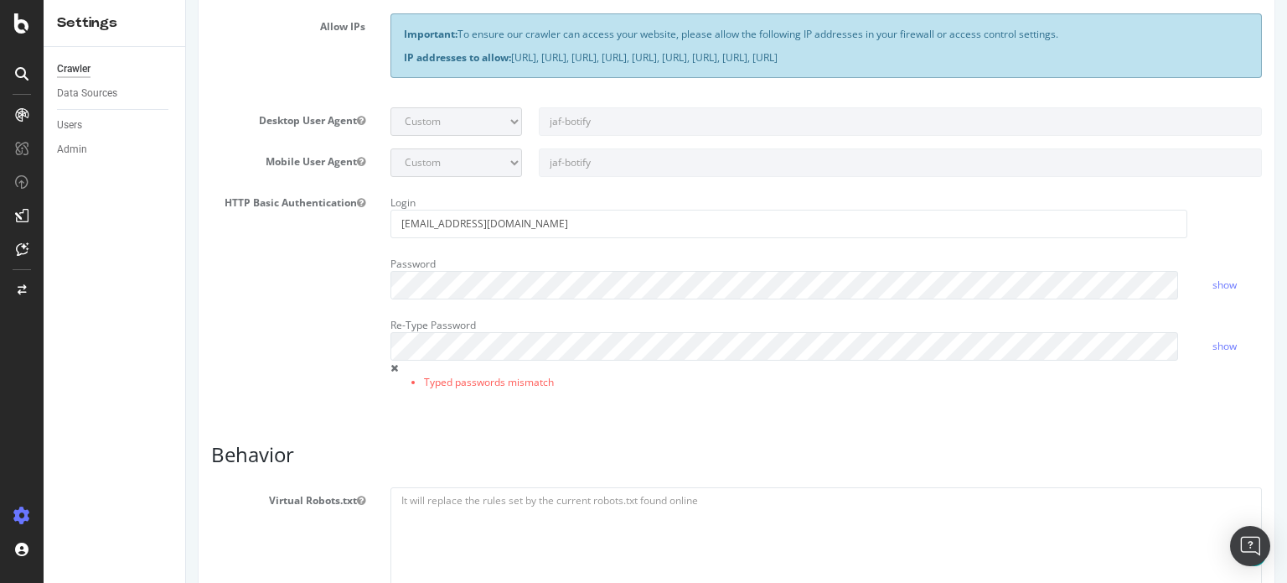
click at [394, 368] on span at bounding box center [395, 368] width 8 height 10
click at [382, 400] on div "Login freddevigne@gmail.com Password show Re-Type Password Typed passwords mism…" at bounding box center [826, 299] width 897 height 221
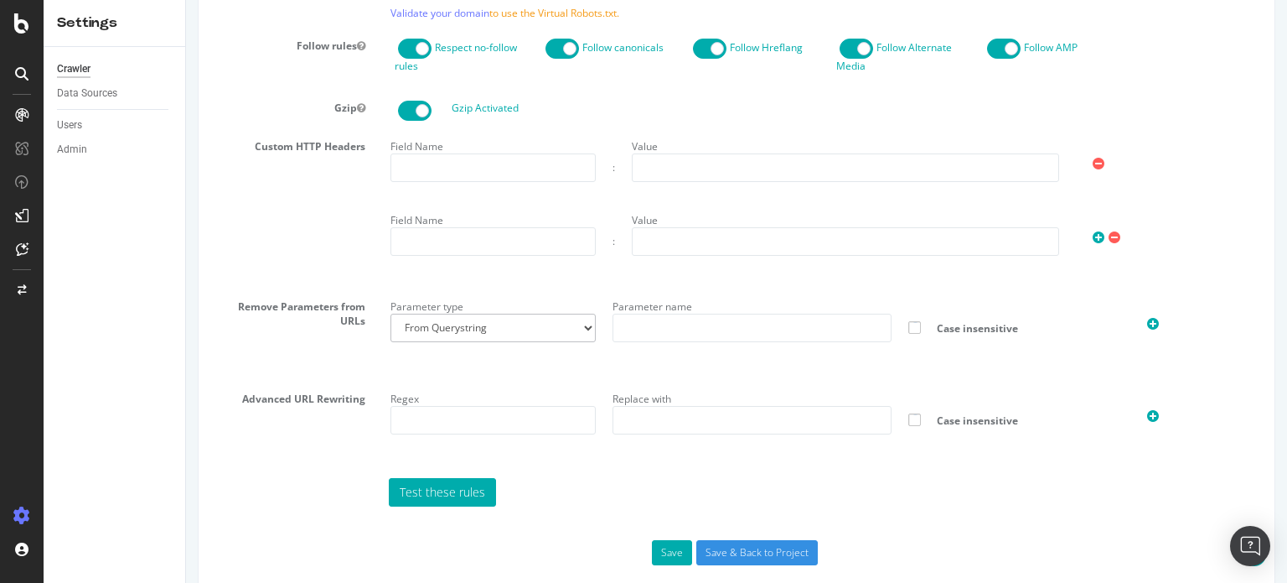
scroll to position [1173, 0]
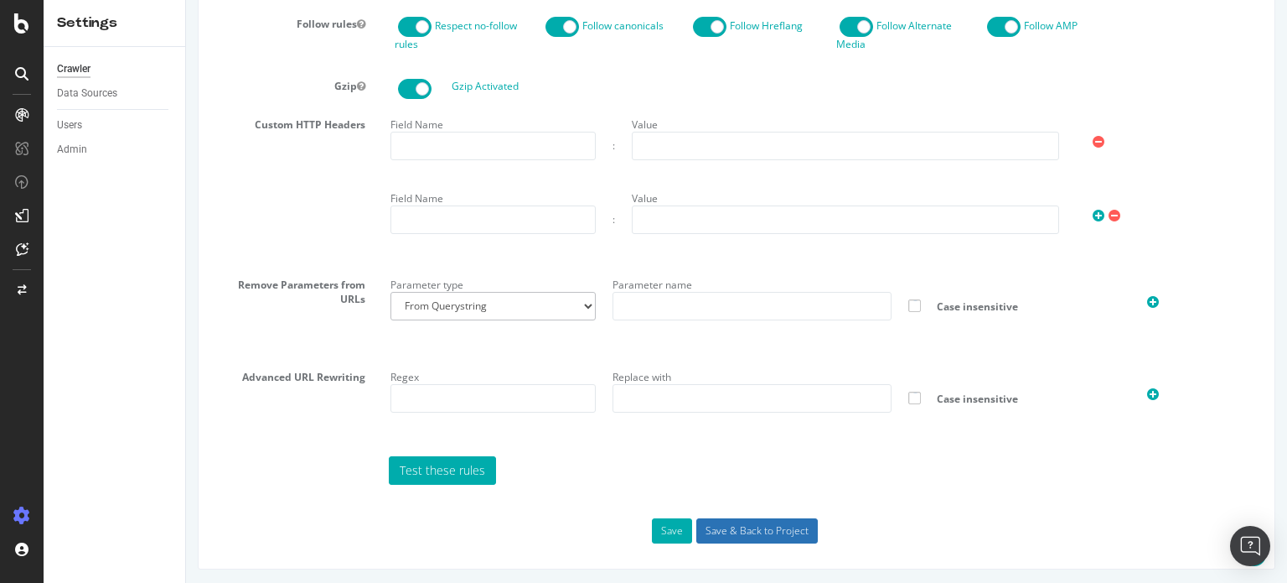
click at [759, 531] on input "Save & Back to Project" at bounding box center [758, 530] width 122 height 25
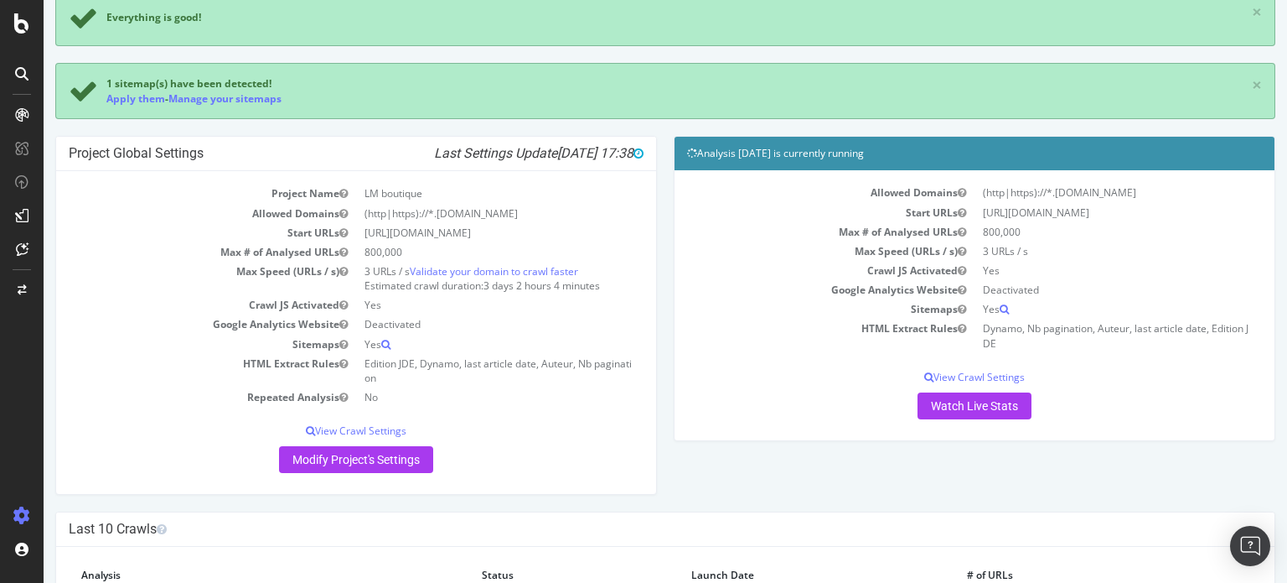
scroll to position [251, 0]
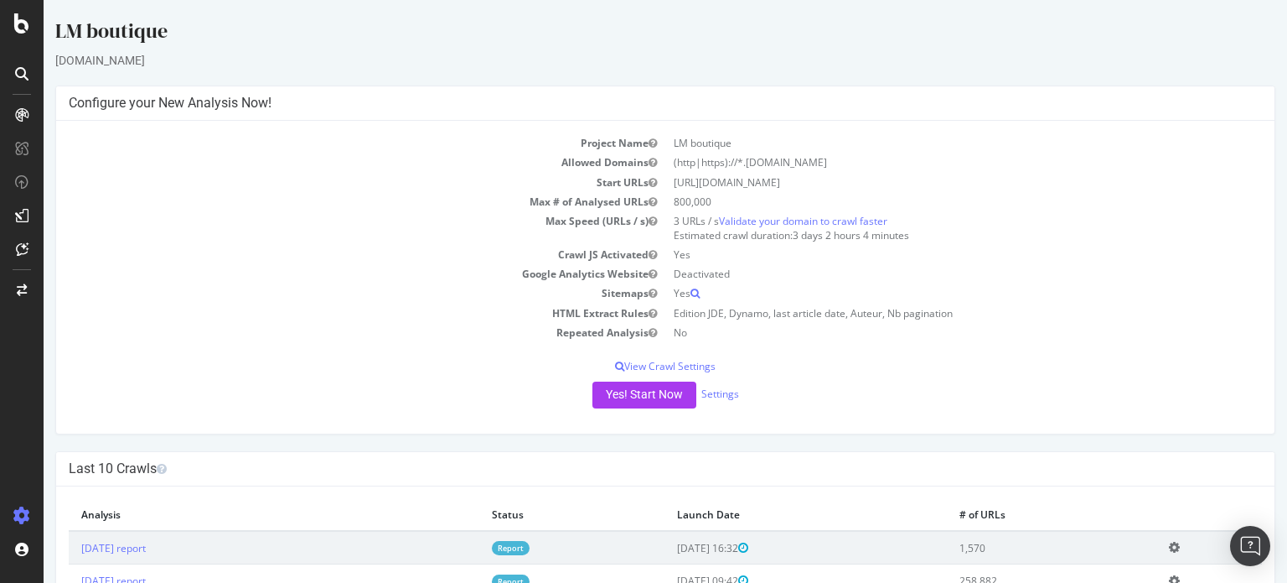
click at [530, 548] on link "Report" at bounding box center [511, 548] width 38 height 14
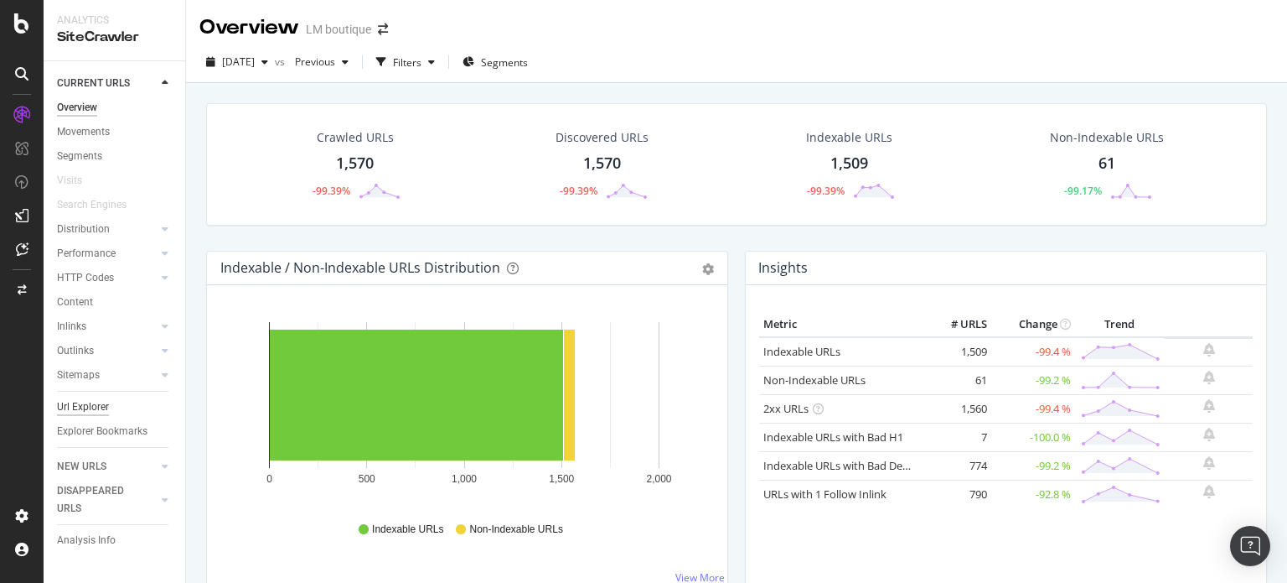
click at [97, 405] on div "Url Explorer" at bounding box center [83, 407] width 52 height 18
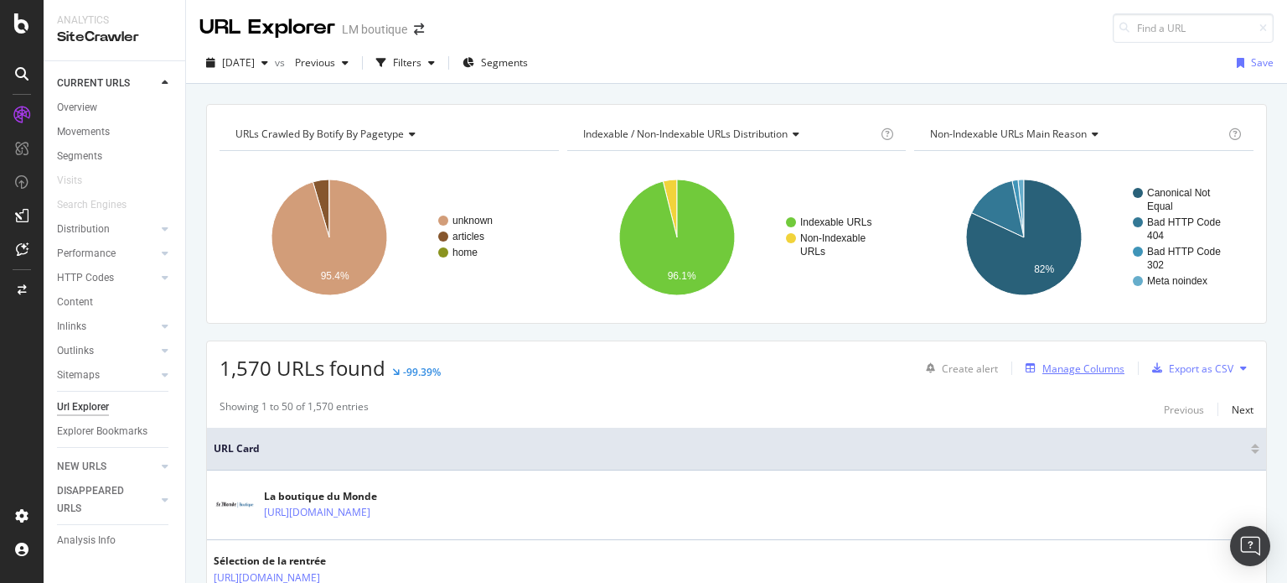
click at [1060, 369] on div "Manage Columns" at bounding box center [1084, 368] width 82 height 14
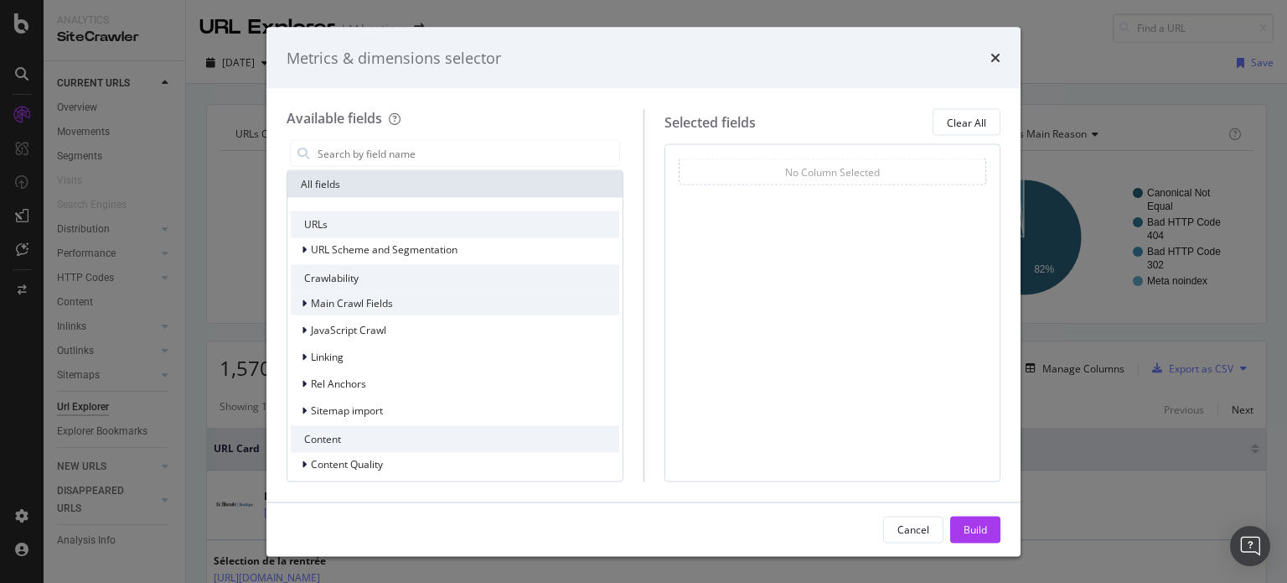
click at [304, 306] on icon "modal" at bounding box center [304, 303] width 5 height 10
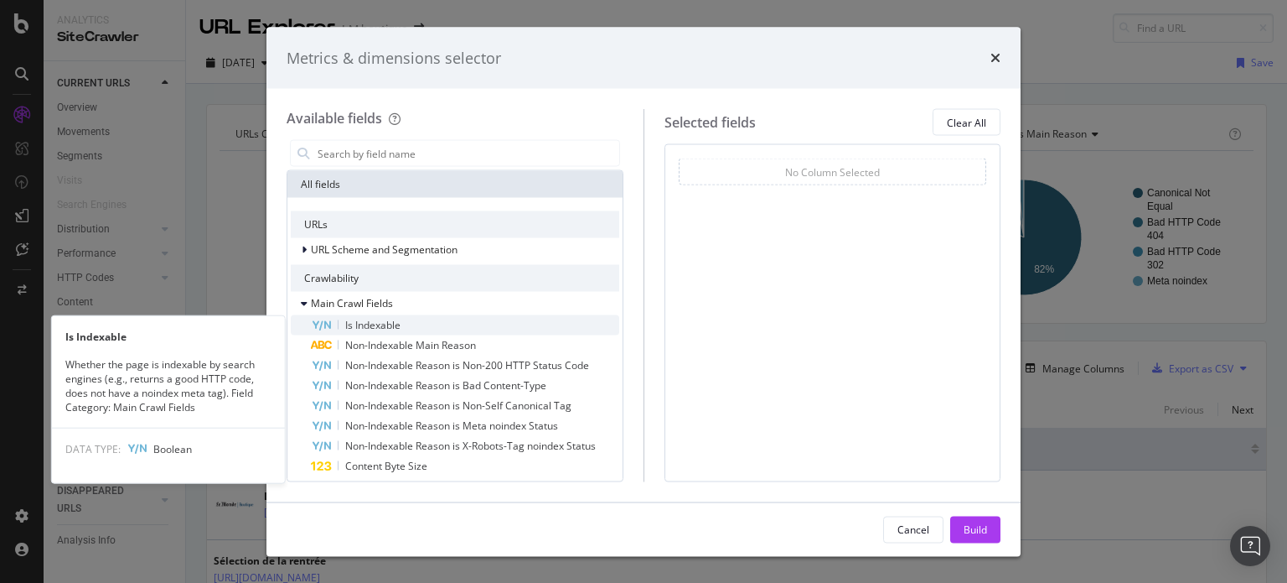
click at [388, 324] on span "Is Indexable" at bounding box center [372, 325] width 55 height 14
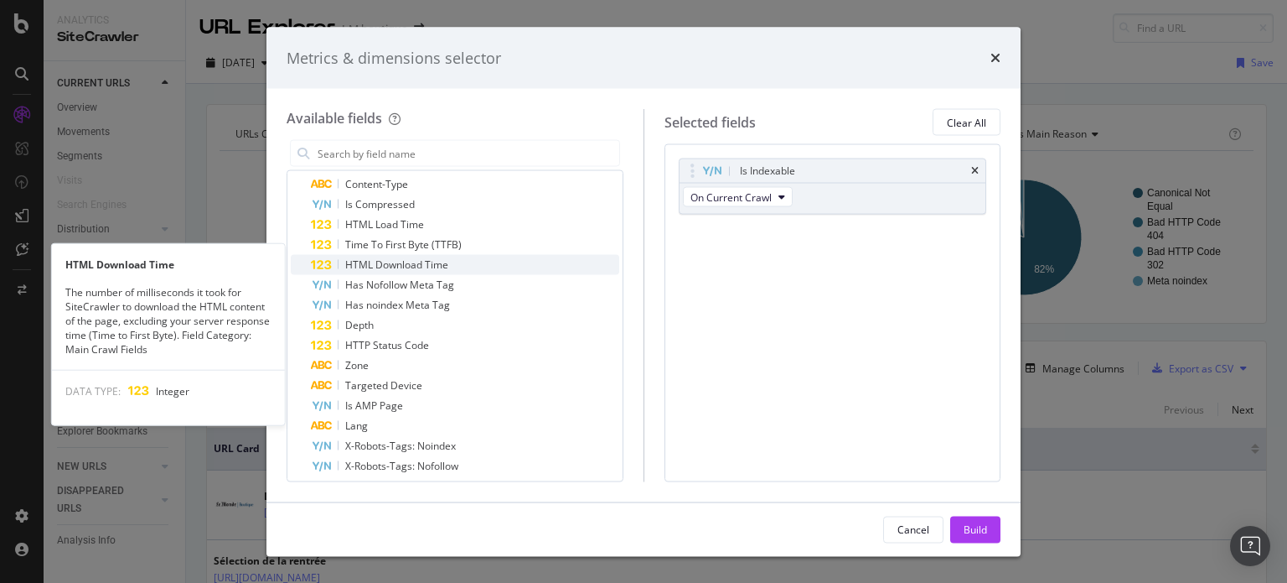
scroll to position [335, 0]
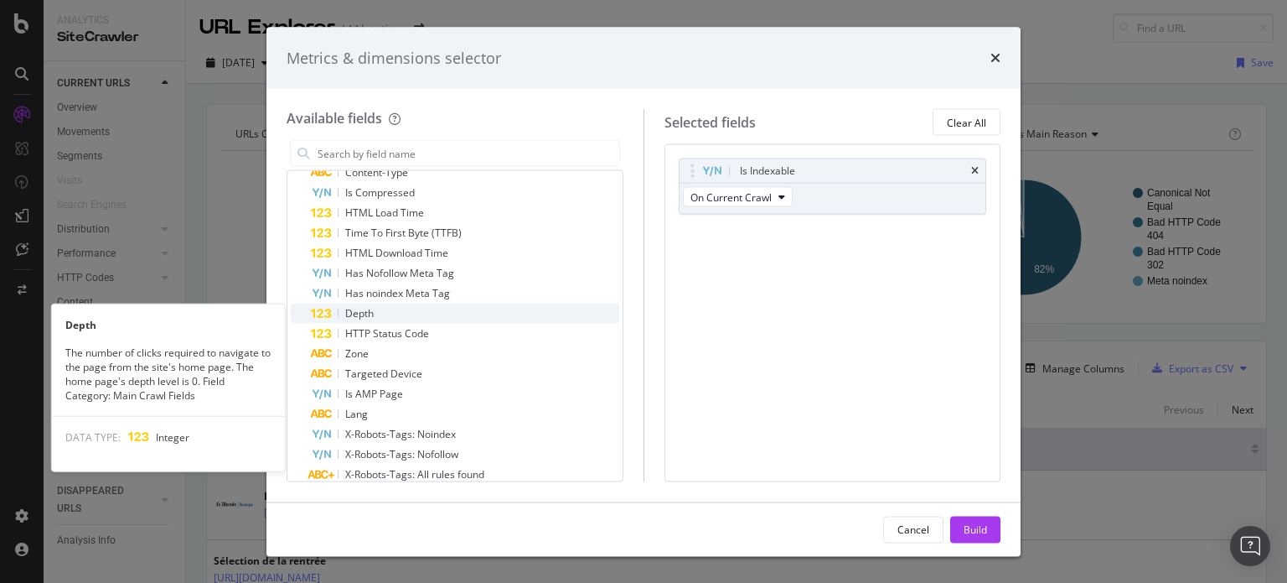
click at [363, 308] on span "Depth" at bounding box center [359, 313] width 28 height 14
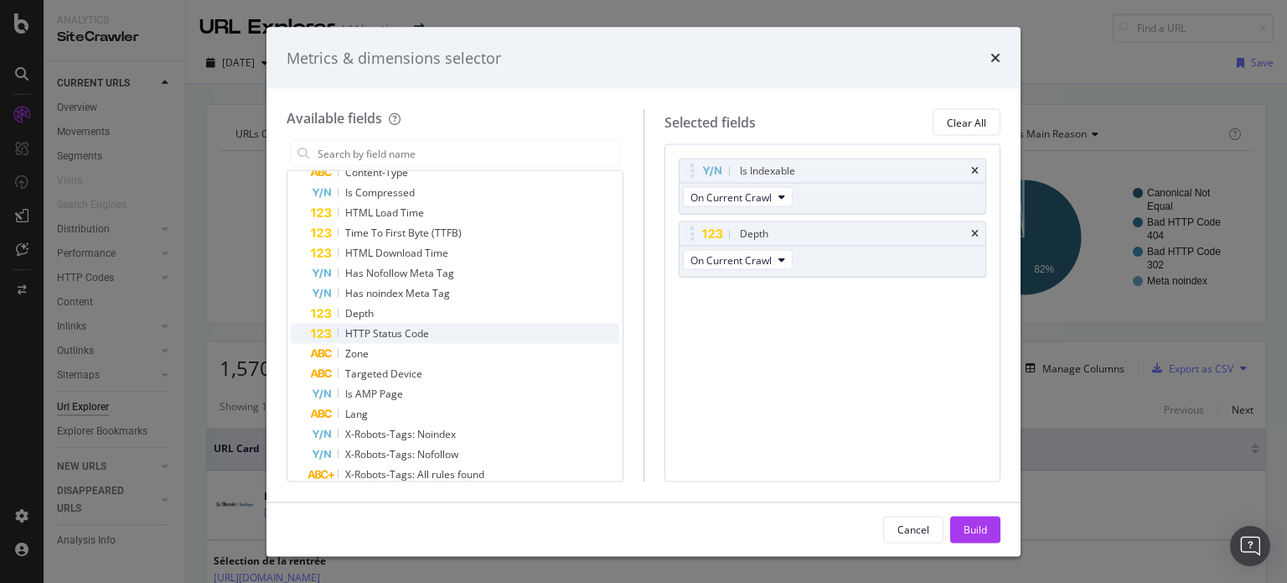
click at [377, 330] on span "HTTP Status Code" at bounding box center [387, 333] width 84 height 14
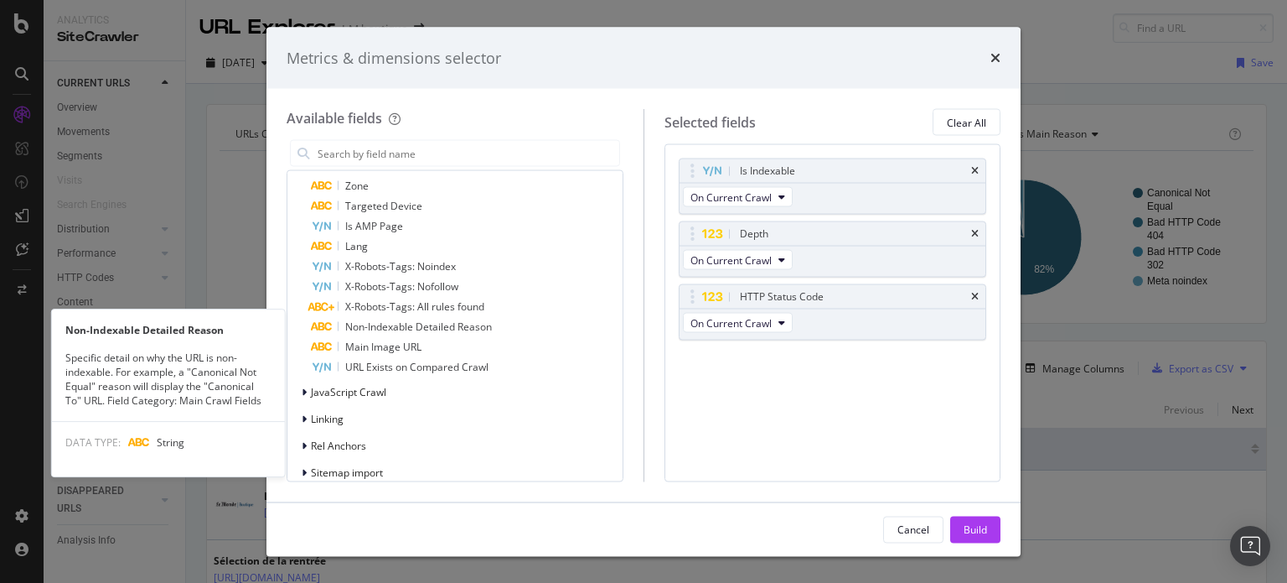
scroll to position [587, 0]
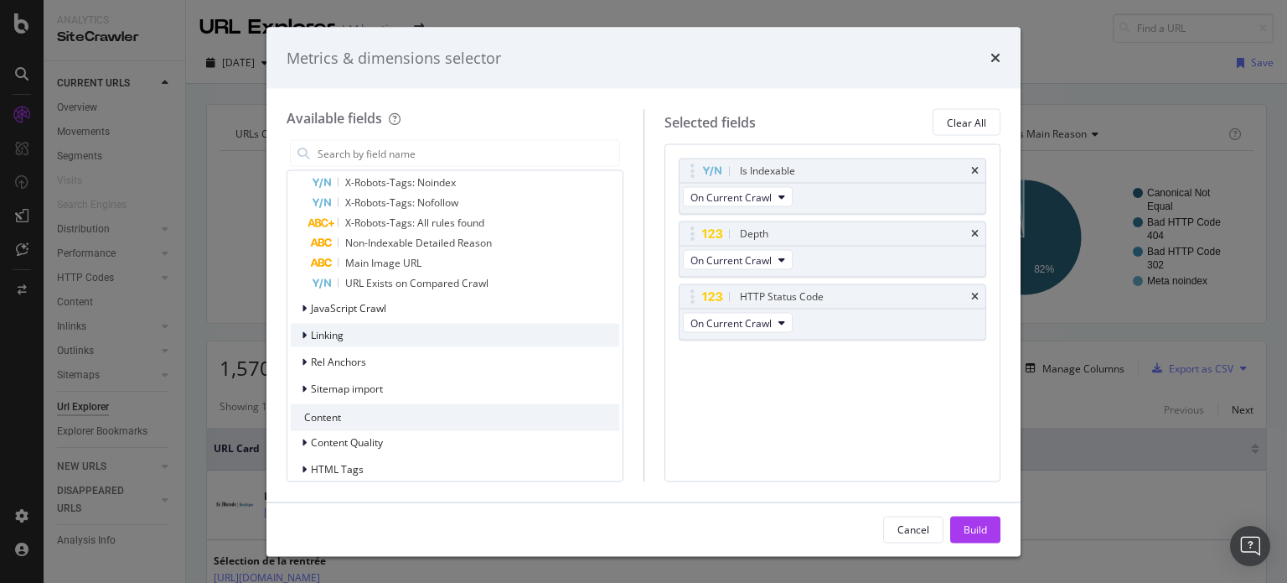
click at [339, 333] on span "Linking" at bounding box center [327, 335] width 33 height 14
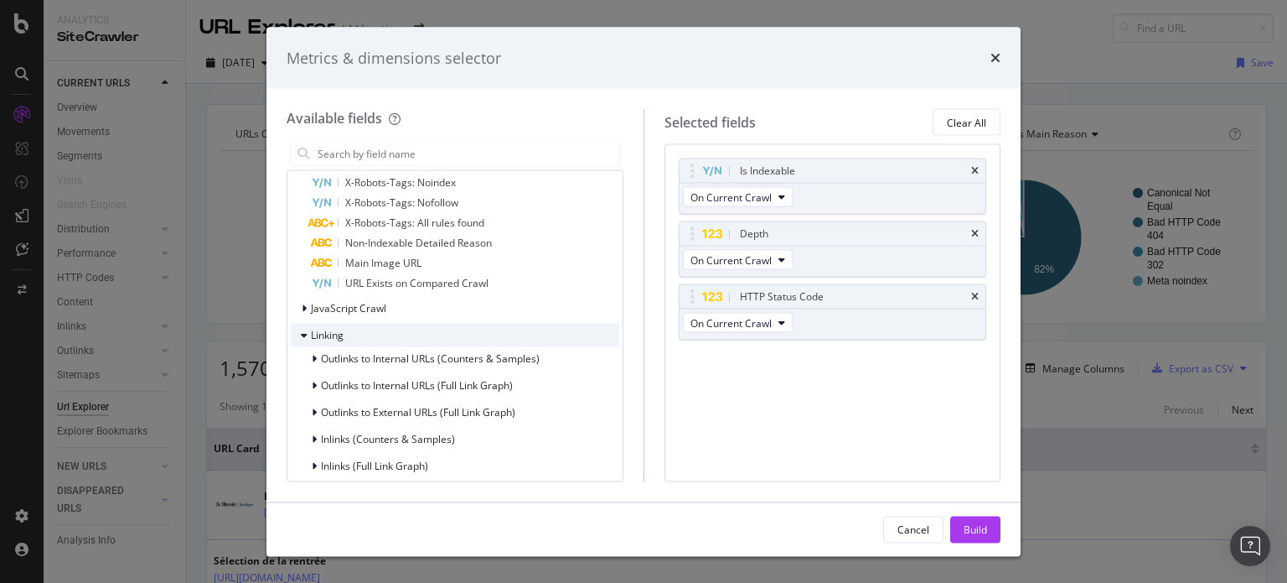
click at [339, 333] on span "Linking" at bounding box center [327, 335] width 33 height 14
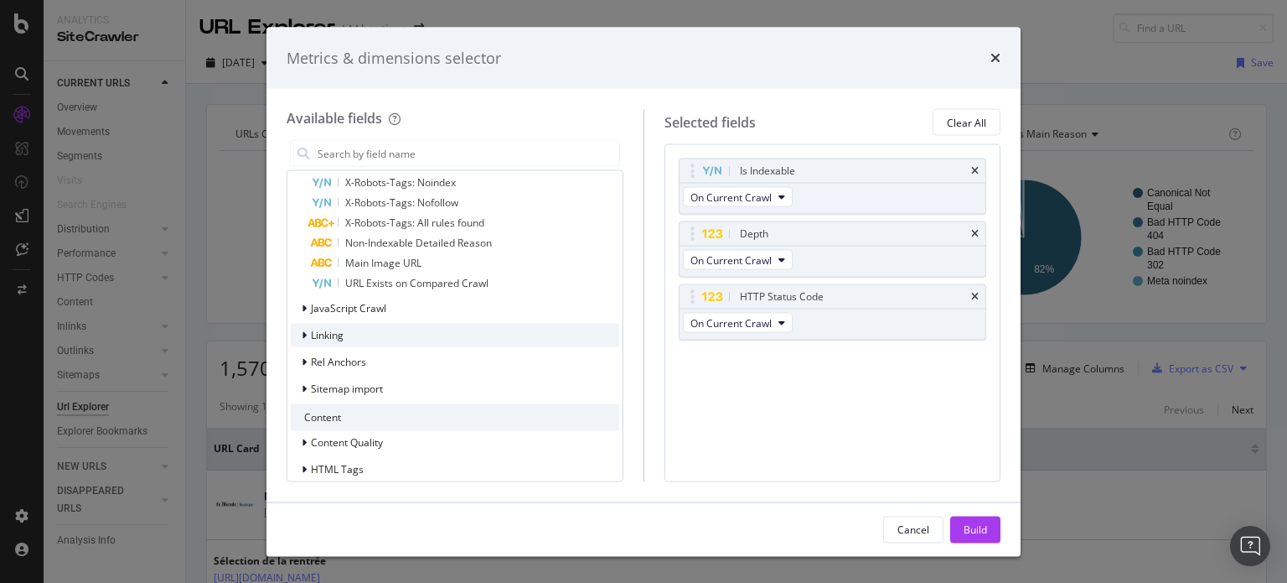
click at [339, 333] on span "Linking" at bounding box center [327, 335] width 33 height 14
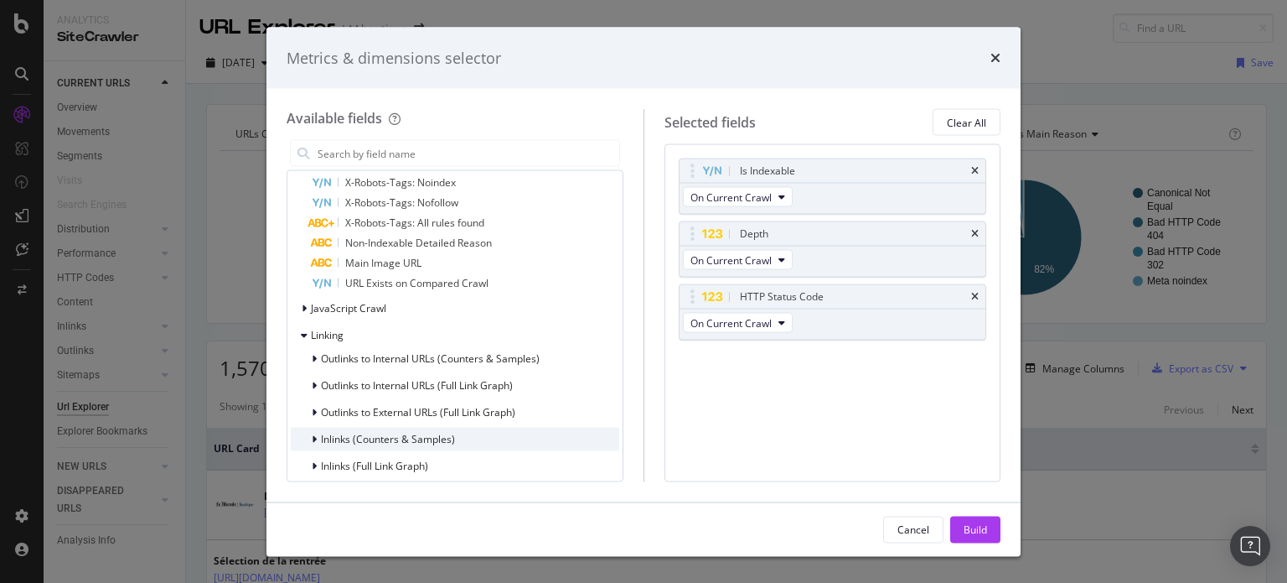
click at [401, 440] on span "Inlinks (Counters & Samples)" at bounding box center [388, 439] width 134 height 14
click at [396, 456] on span "No. of Inlinks" at bounding box center [385, 460] width 60 height 14
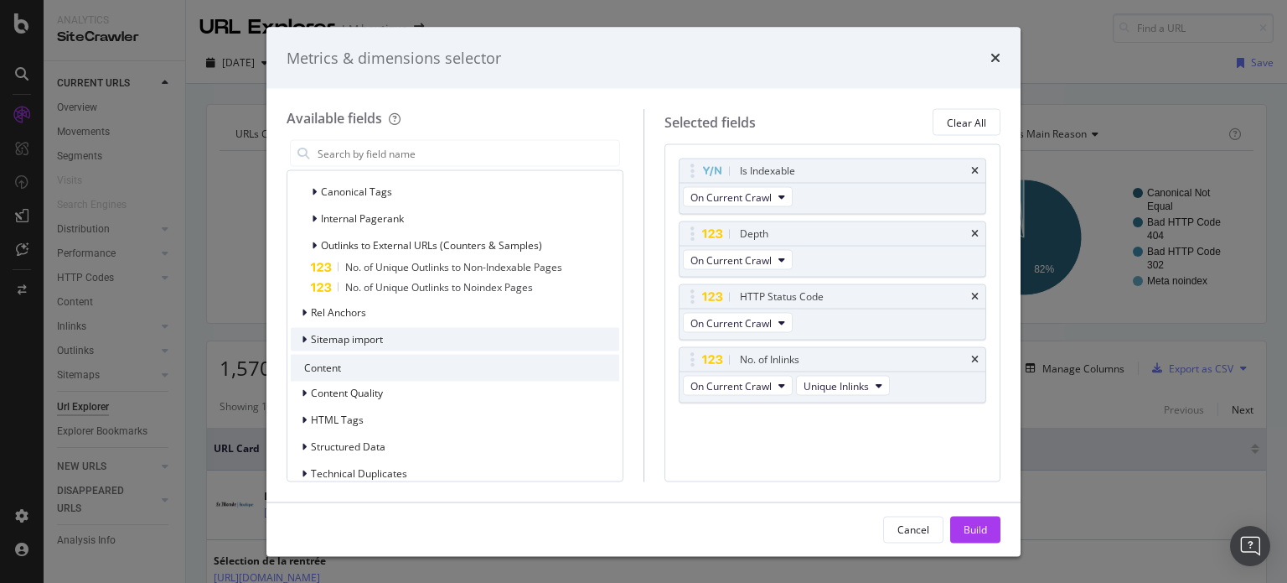
scroll to position [1090, 0]
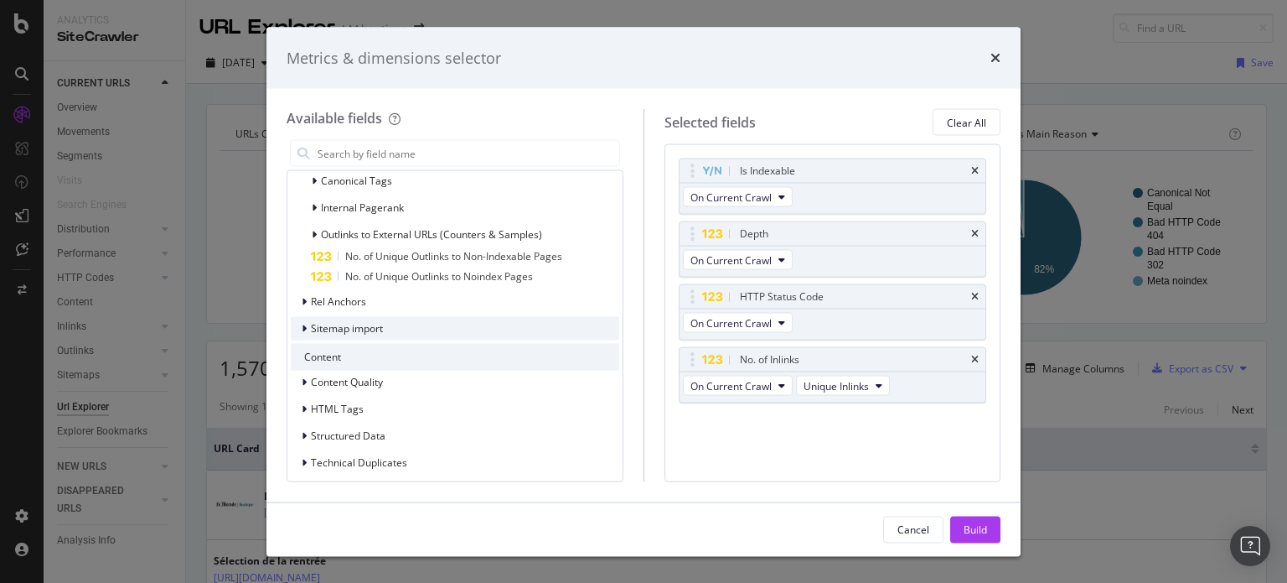
click at [436, 404] on div "HTML Tags" at bounding box center [455, 408] width 329 height 23
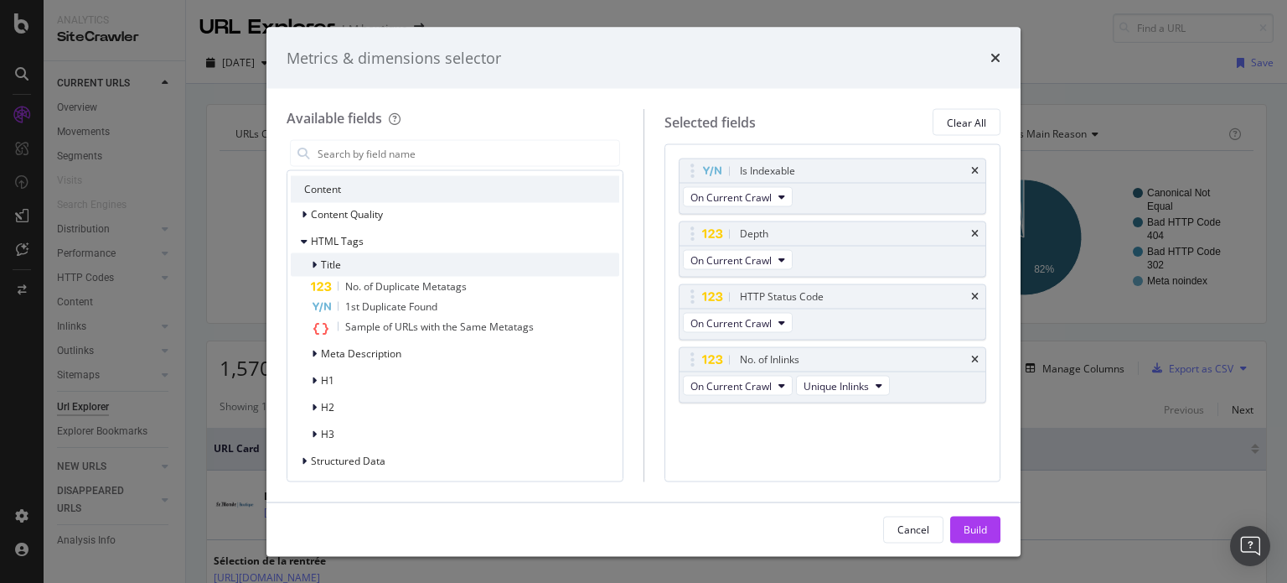
click at [323, 263] on span "Title" at bounding box center [331, 264] width 20 height 14
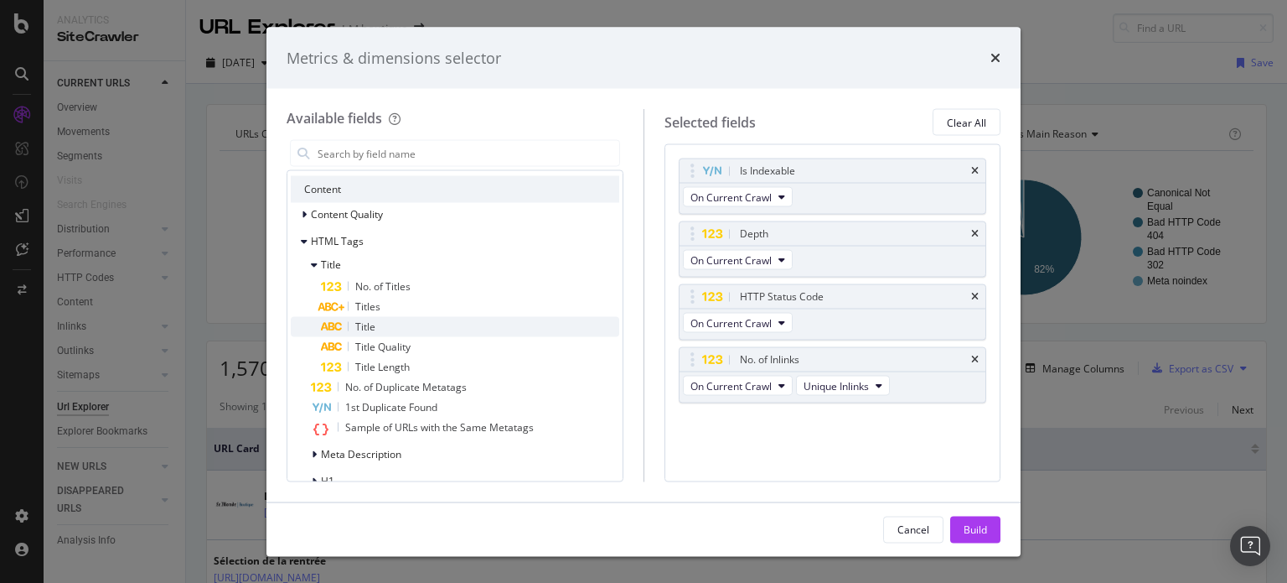
click at [393, 319] on div "Title" at bounding box center [470, 327] width 298 height 20
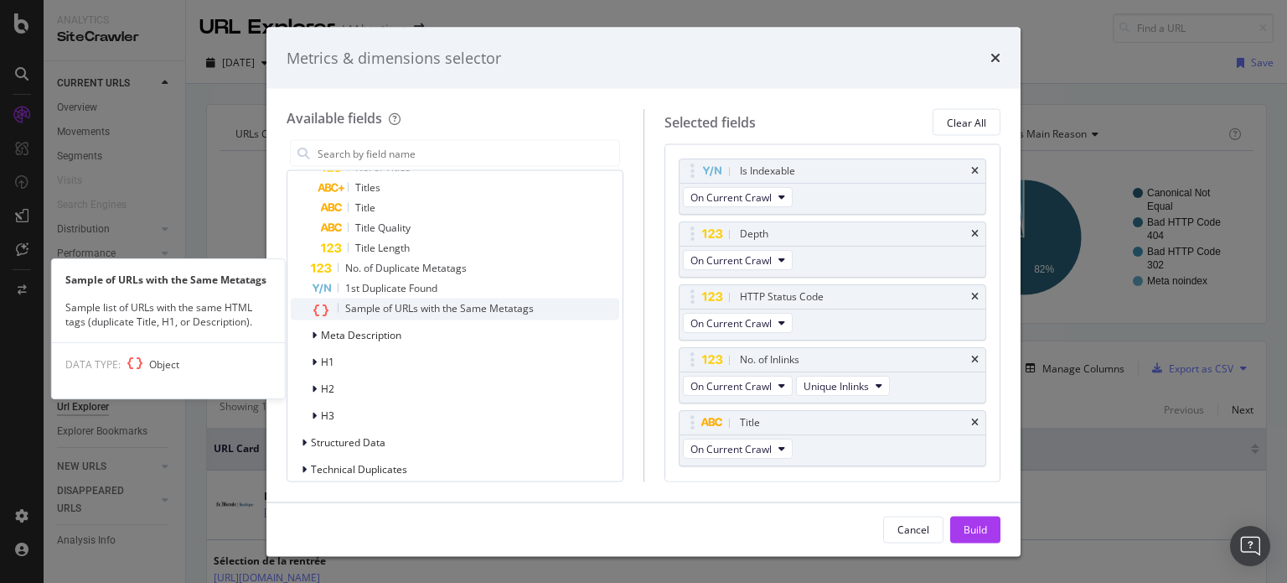
scroll to position [1416, 0]
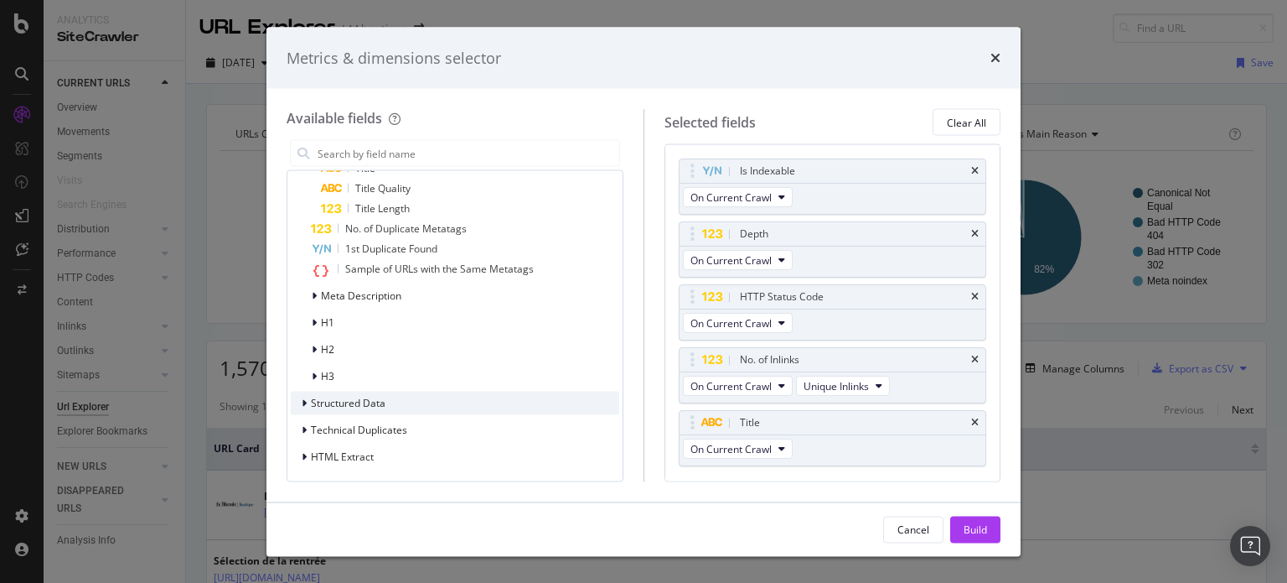
click at [371, 396] on span "Structured Data" at bounding box center [348, 403] width 75 height 14
click at [350, 426] on span "Product" at bounding box center [339, 426] width 36 height 14
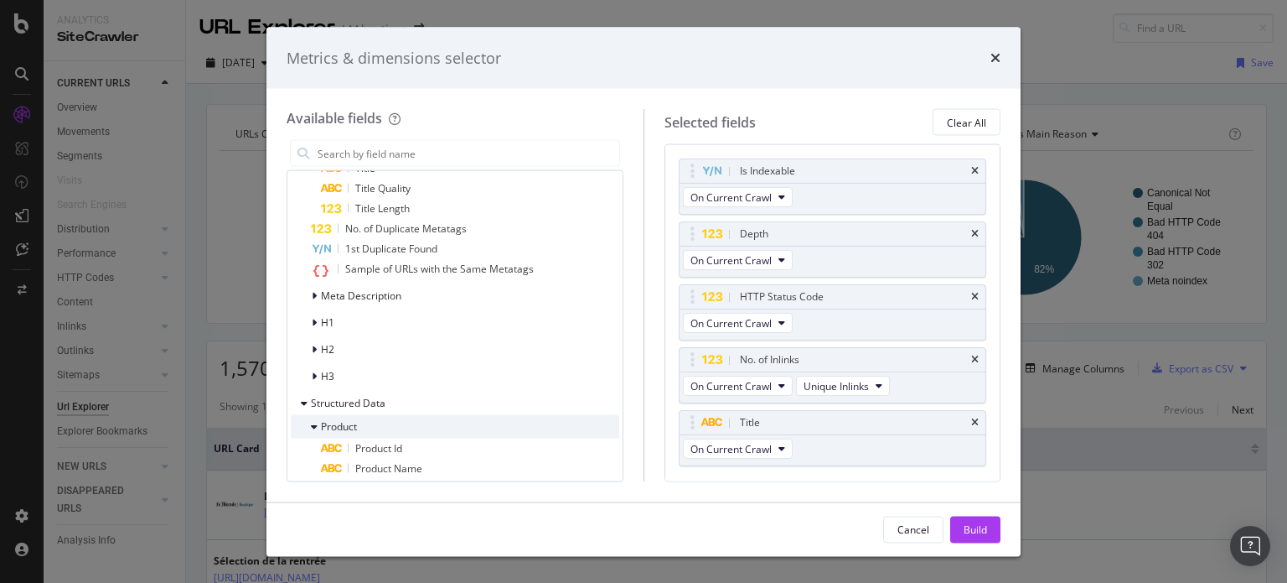
scroll to position [1500, 0]
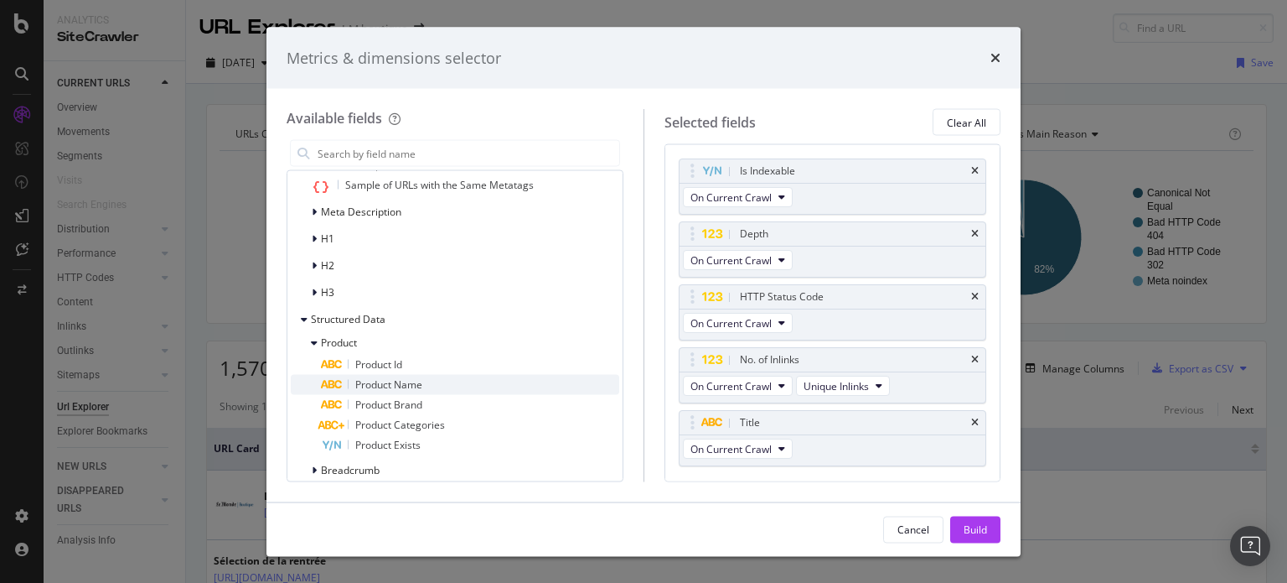
click at [372, 386] on span "Product Name" at bounding box center [388, 384] width 67 height 14
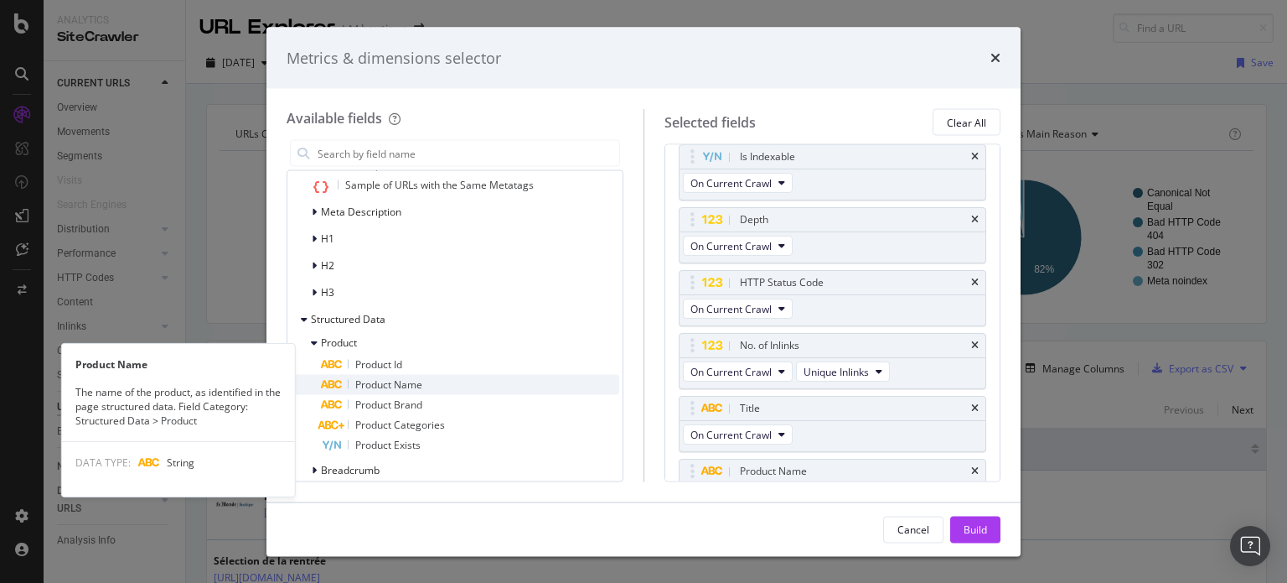
scroll to position [1583, 0]
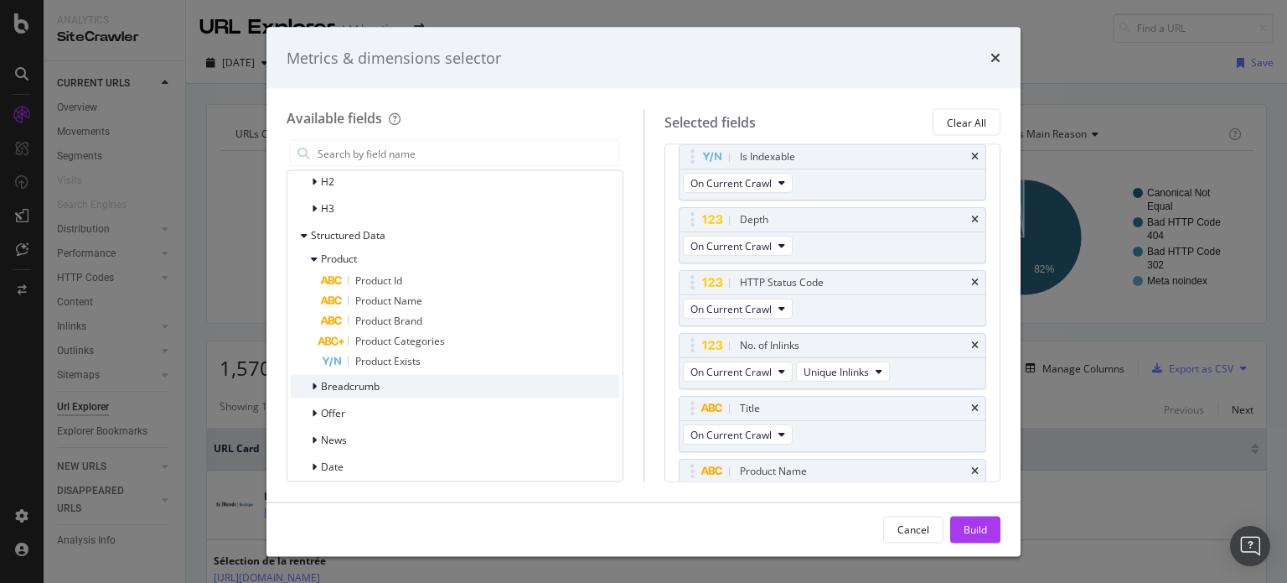
click at [370, 388] on span "Breadcrumb" at bounding box center [350, 386] width 59 height 14
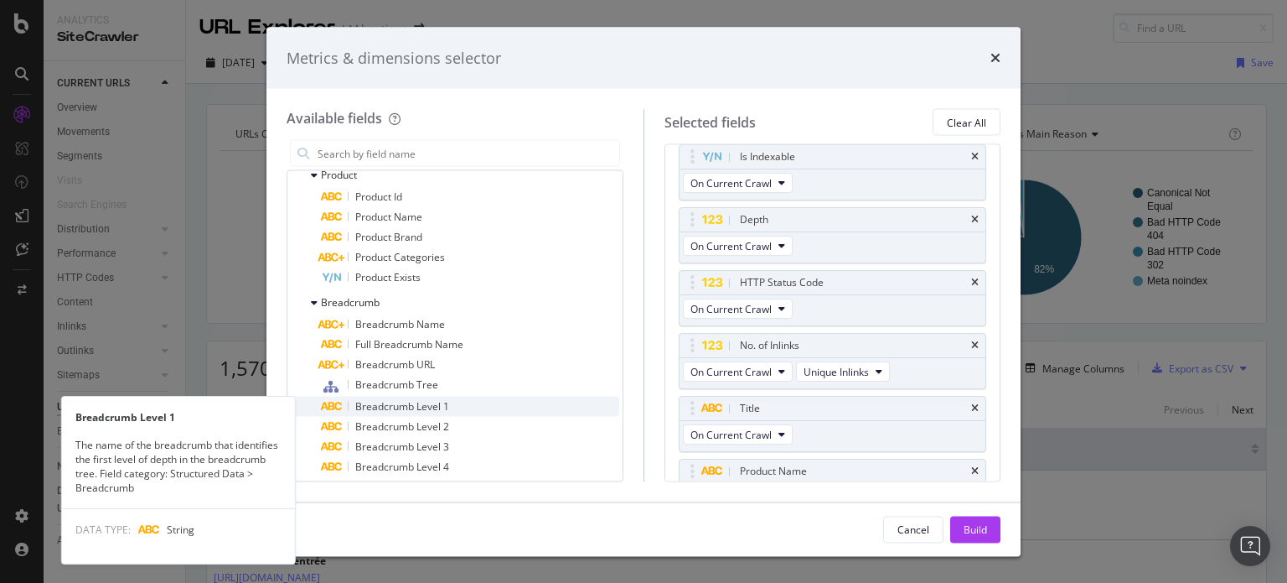
click at [396, 408] on span "Breadcrumb Level 1" at bounding box center [402, 406] width 94 height 14
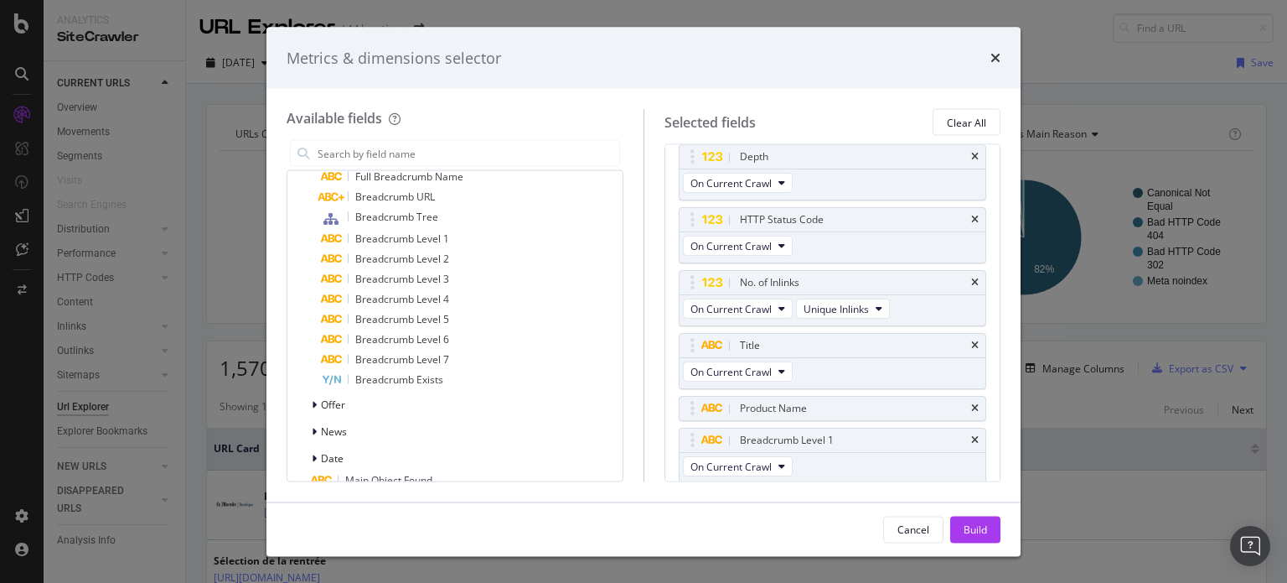
scroll to position [1910, 0]
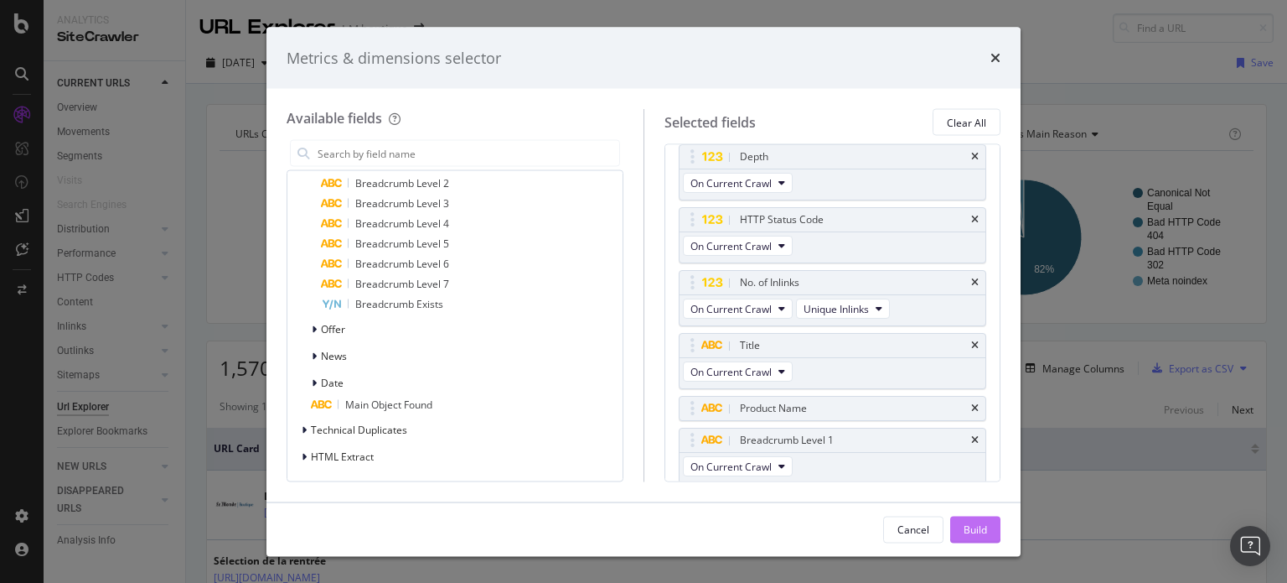
click at [971, 535] on div "Build" at bounding box center [975, 528] width 23 height 14
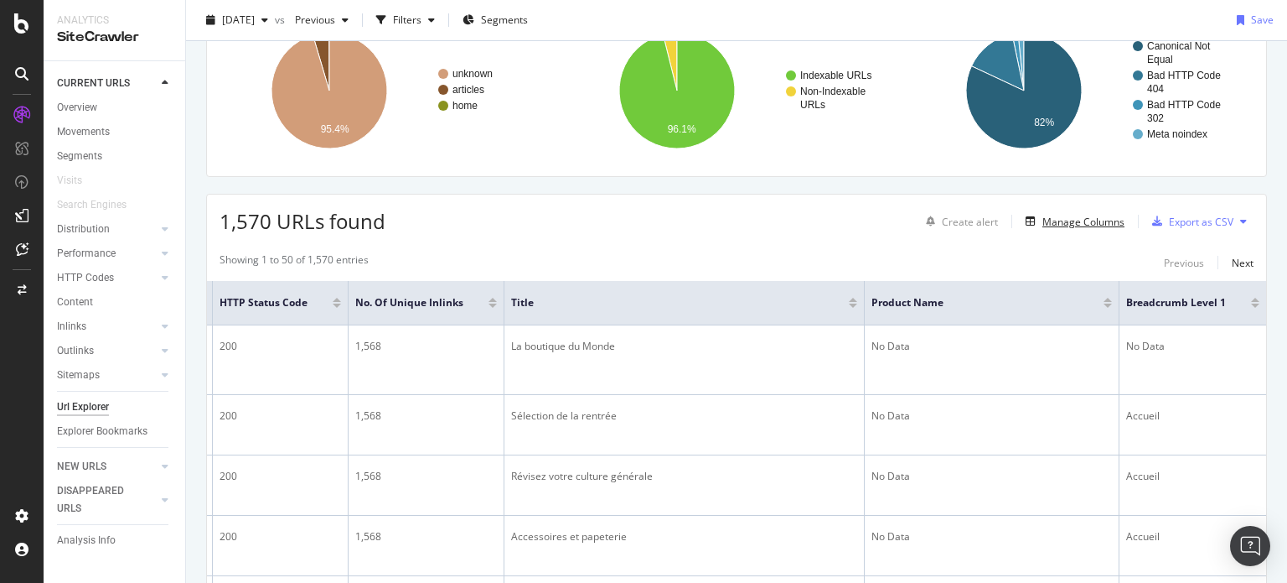
scroll to position [84, 0]
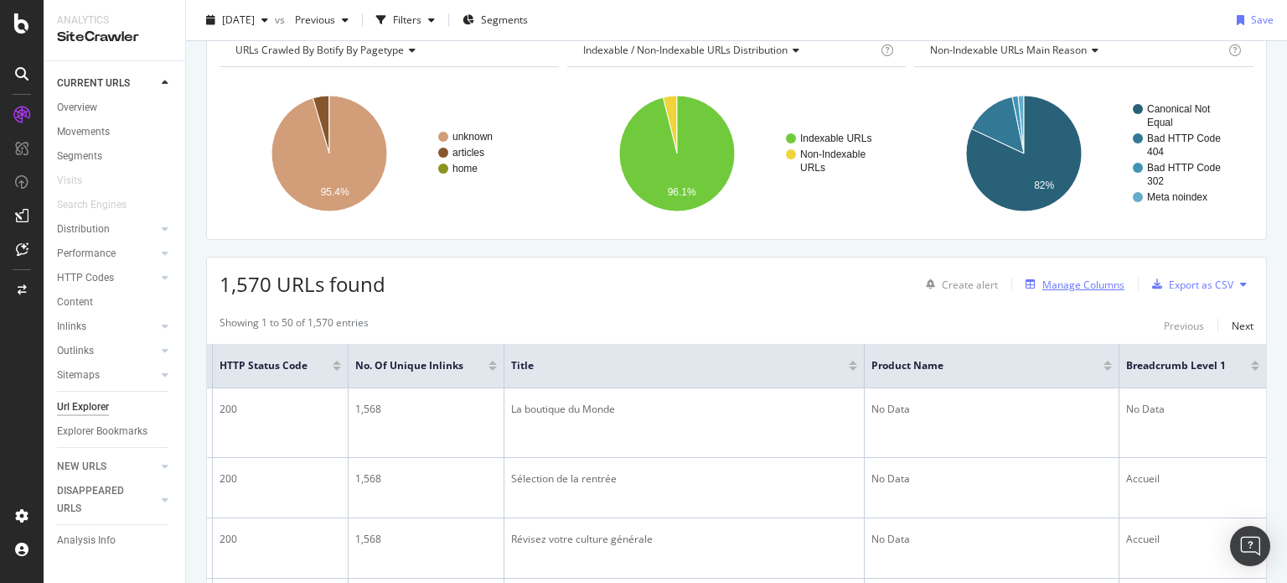
click at [1061, 279] on div "Manage Columns" at bounding box center [1084, 284] width 82 height 14
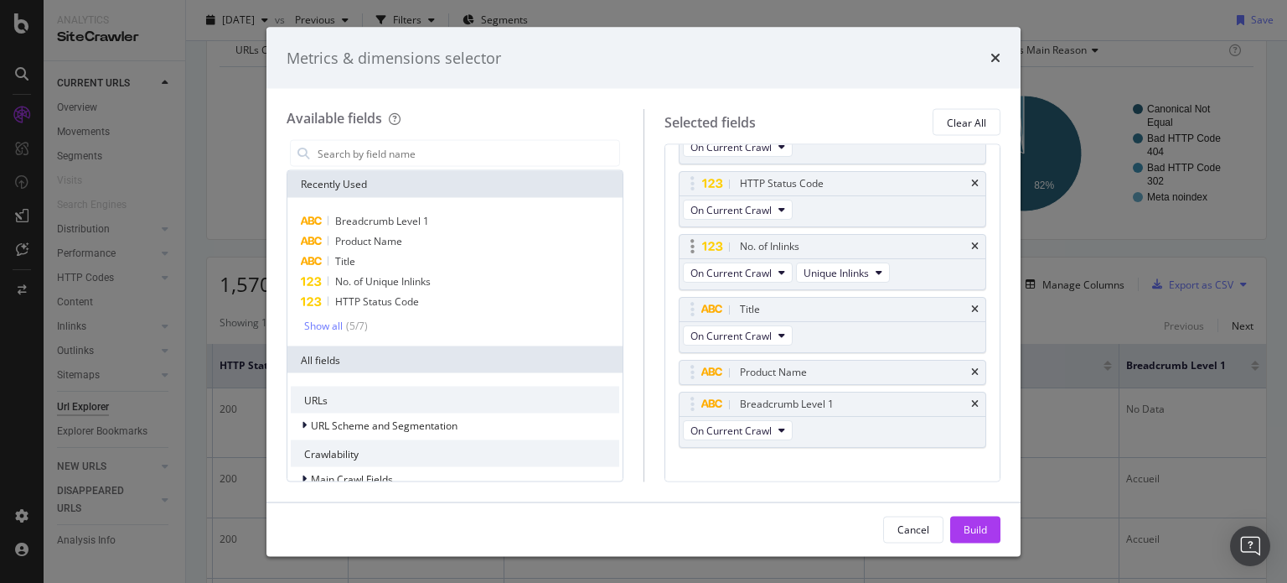
scroll to position [132, 0]
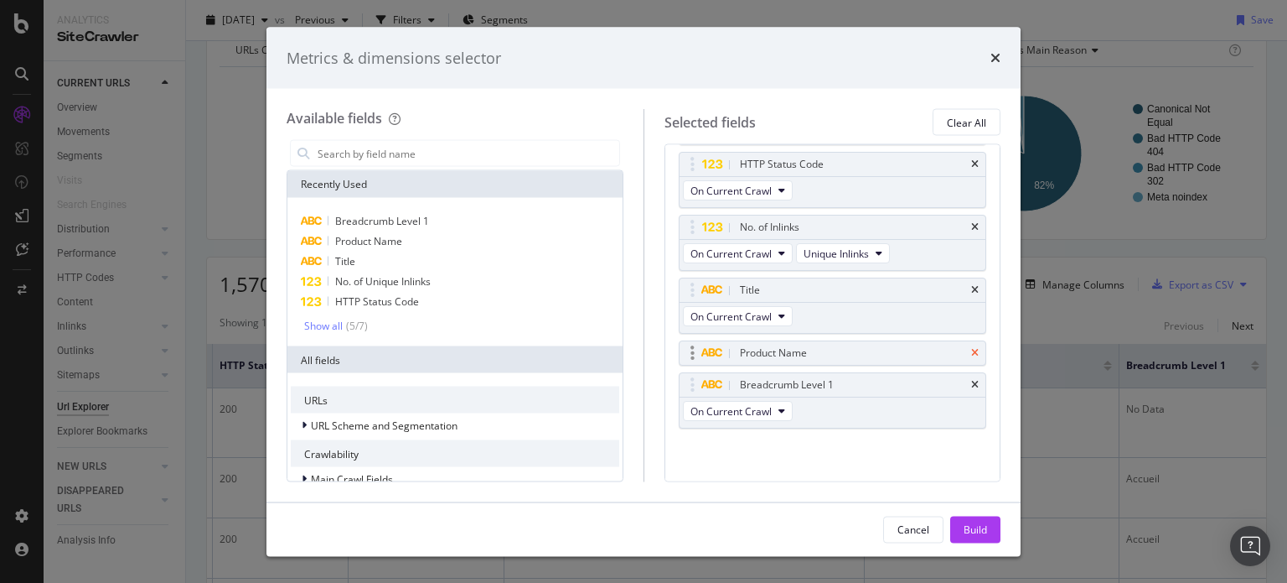
click at [971, 349] on icon "times" at bounding box center [975, 353] width 8 height 10
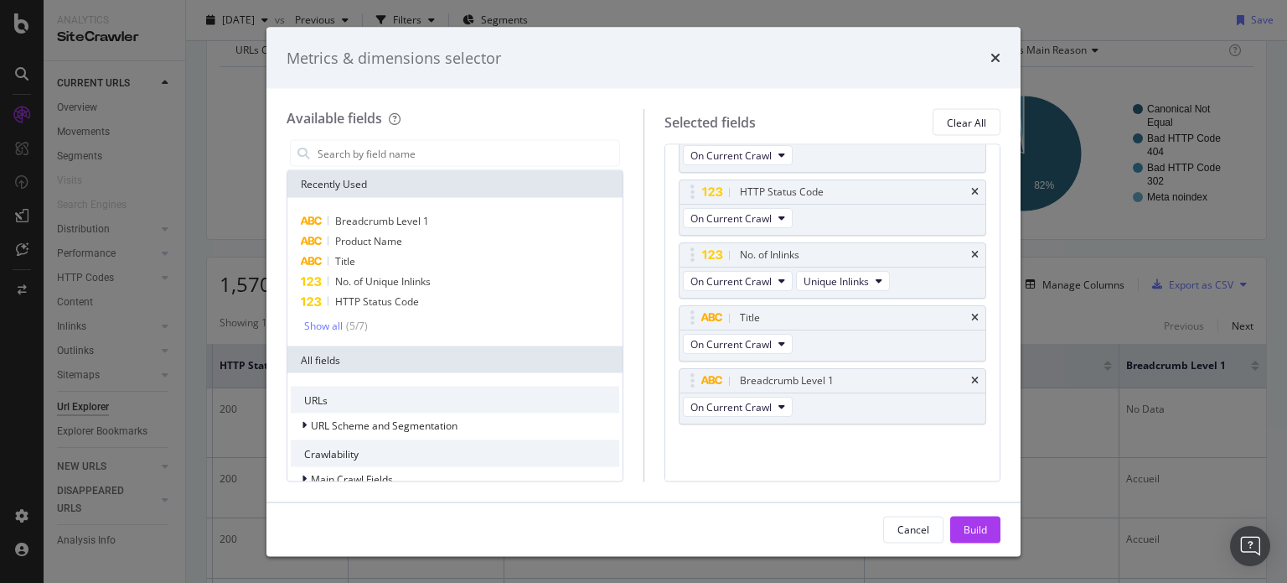
scroll to position [101, 0]
click at [971, 381] on icon "times" at bounding box center [975, 384] width 8 height 10
click at [978, 527] on div "Build" at bounding box center [975, 528] width 23 height 14
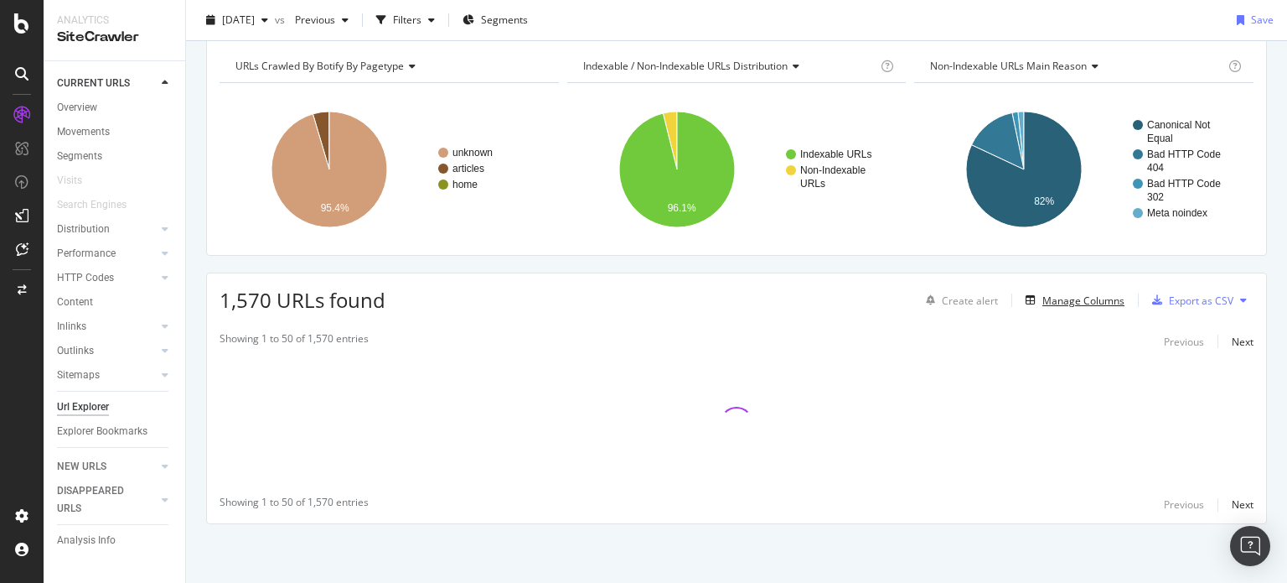
scroll to position [67, 0]
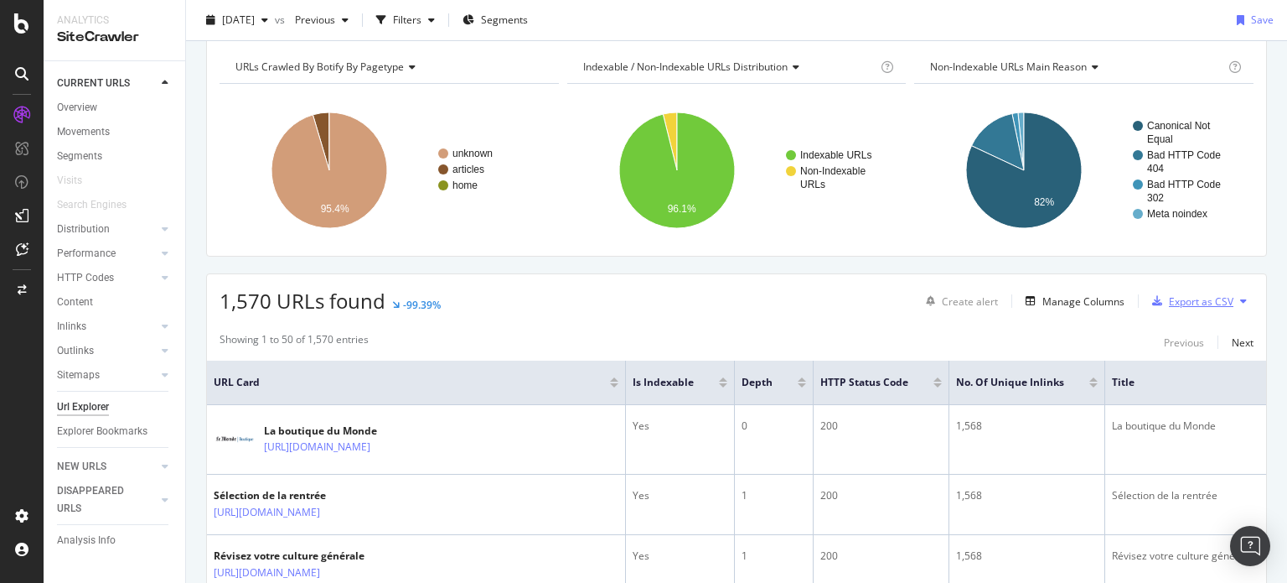
click at [1206, 301] on div "Export as CSV" at bounding box center [1201, 301] width 65 height 14
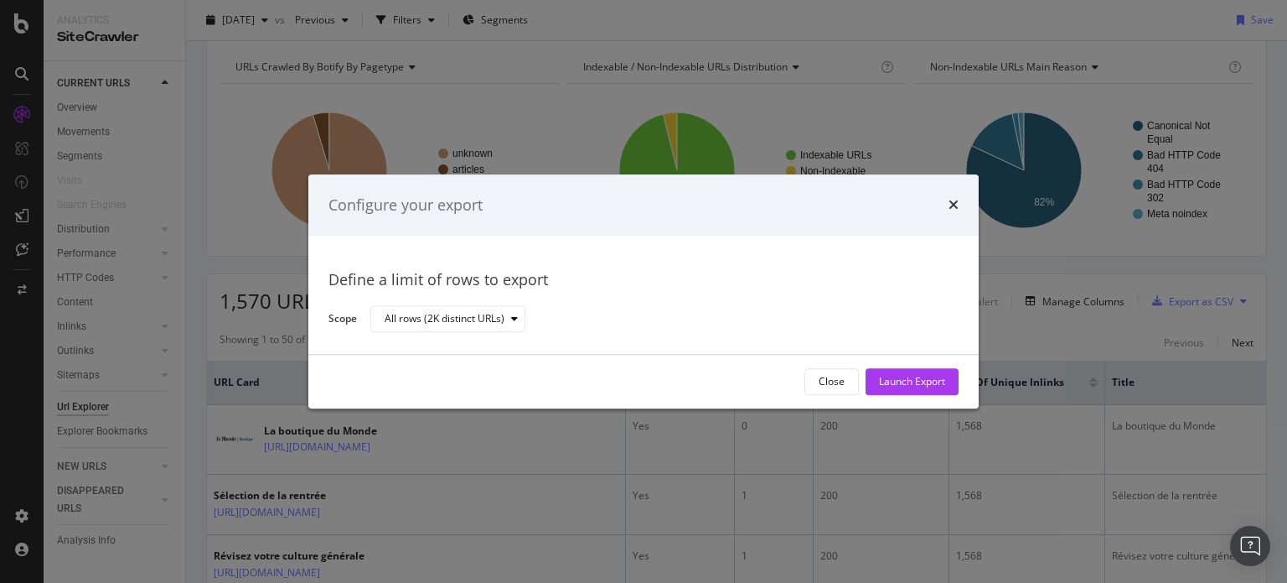
click at [915, 396] on div "Close Launch Export" at bounding box center [643, 382] width 671 height 54
click at [910, 385] on div "Launch Export" at bounding box center [912, 382] width 66 height 14
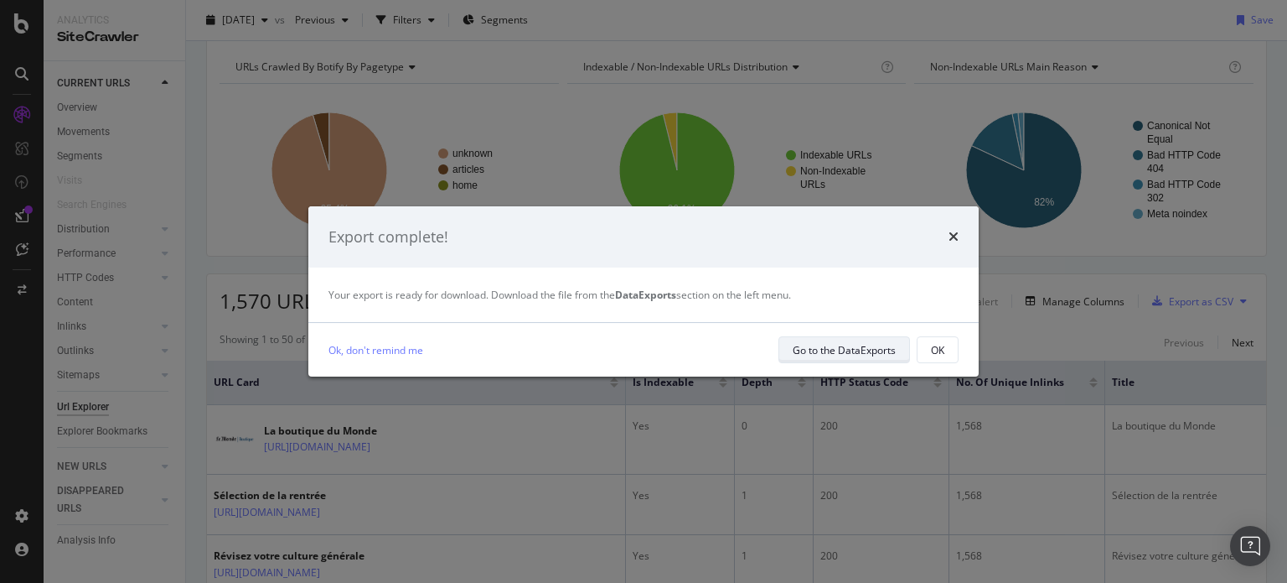
click at [859, 348] on div "Go to the DataExports" at bounding box center [844, 350] width 103 height 14
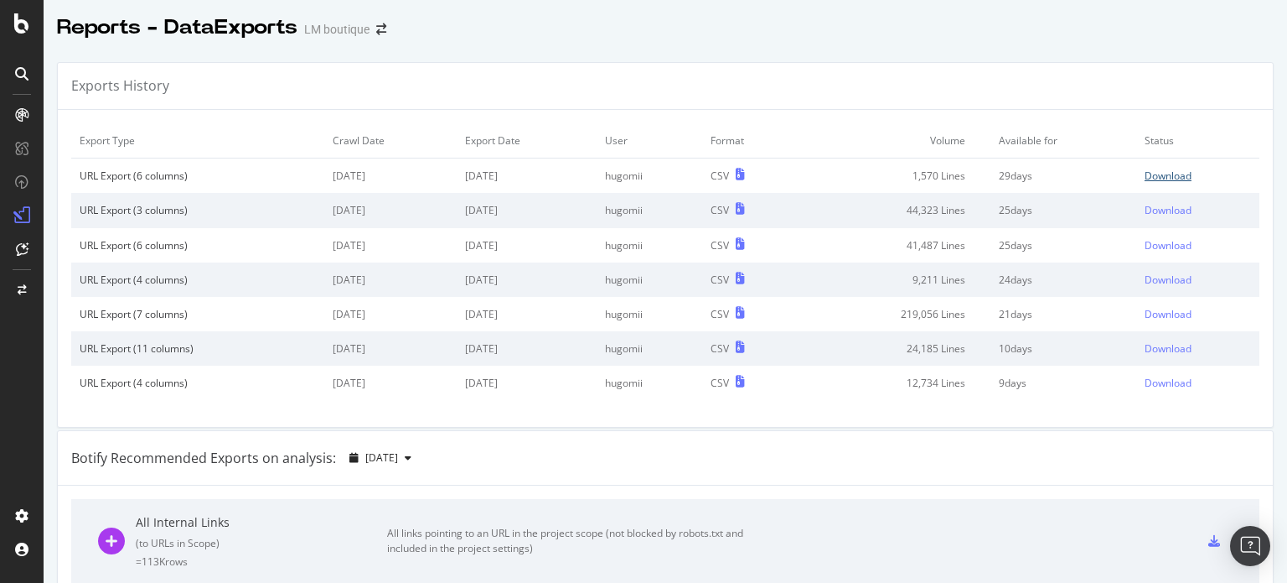
click at [1145, 172] on div "Download" at bounding box center [1168, 175] width 47 height 14
